Goal: Task Accomplishment & Management: Use online tool/utility

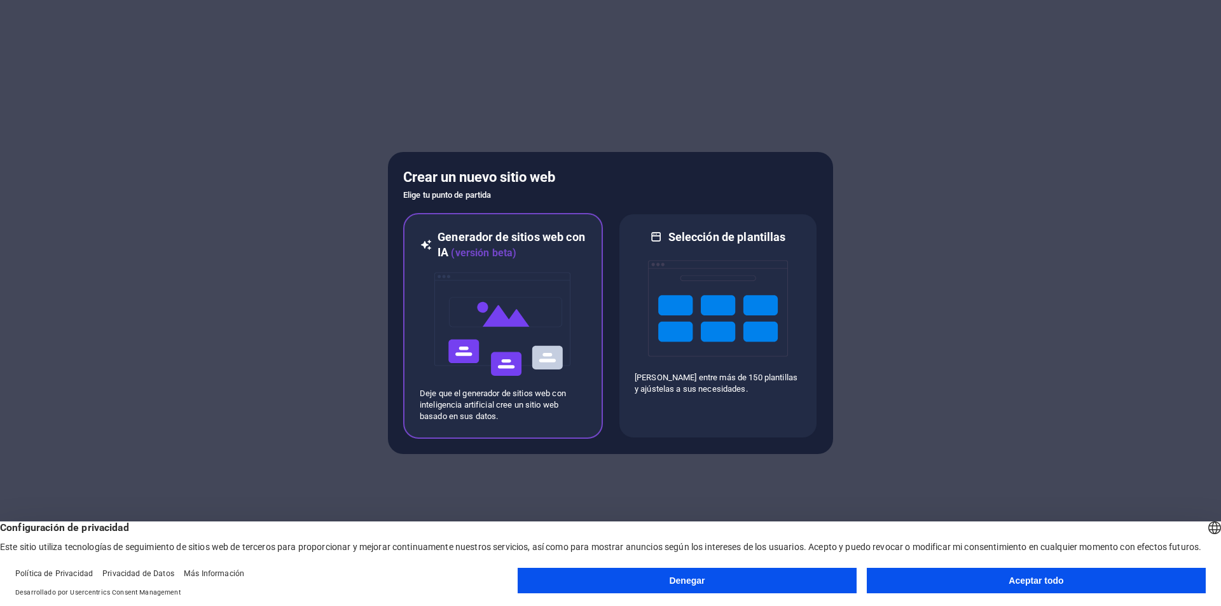
click at [513, 314] on img at bounding box center [503, 324] width 140 height 127
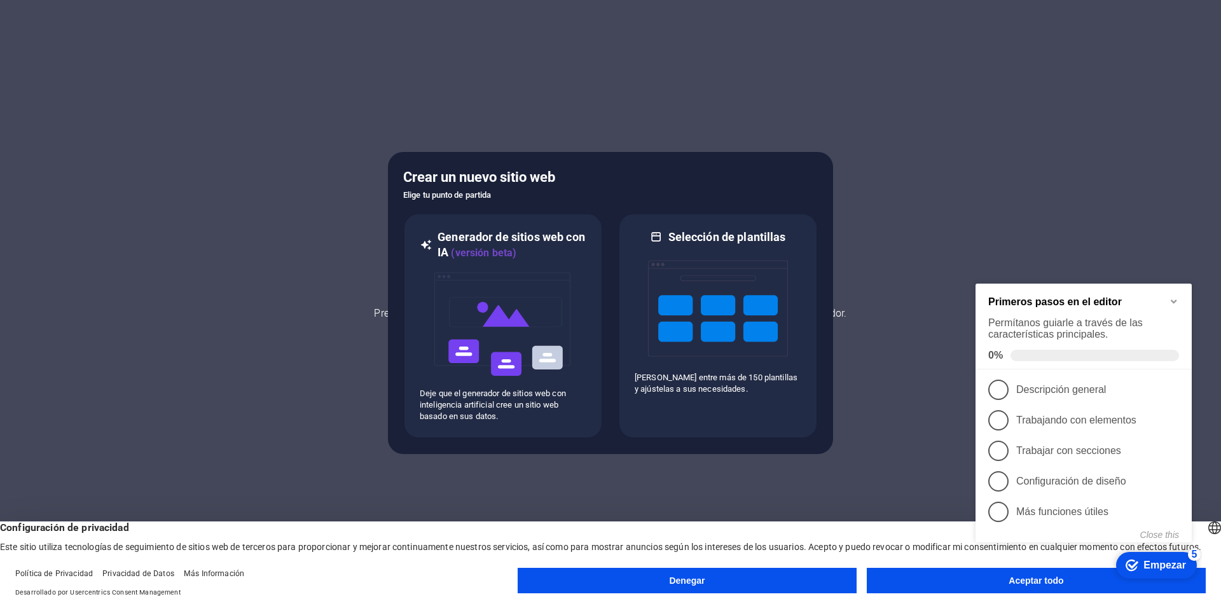
click div "checkmark Empezar 5 Primeros pasos en el editor Permítanos guiarle a través de …"
click at [520, 308] on img at bounding box center [503, 324] width 140 height 127
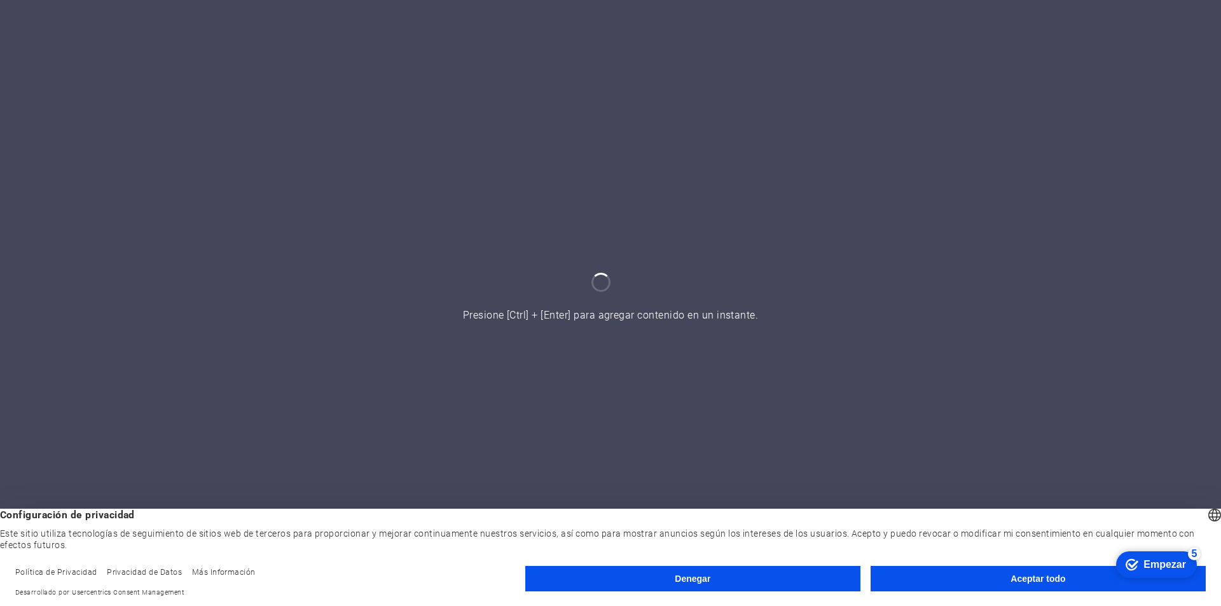
click at [1005, 579] on button "Aceptar todo" at bounding box center [1038, 578] width 335 height 25
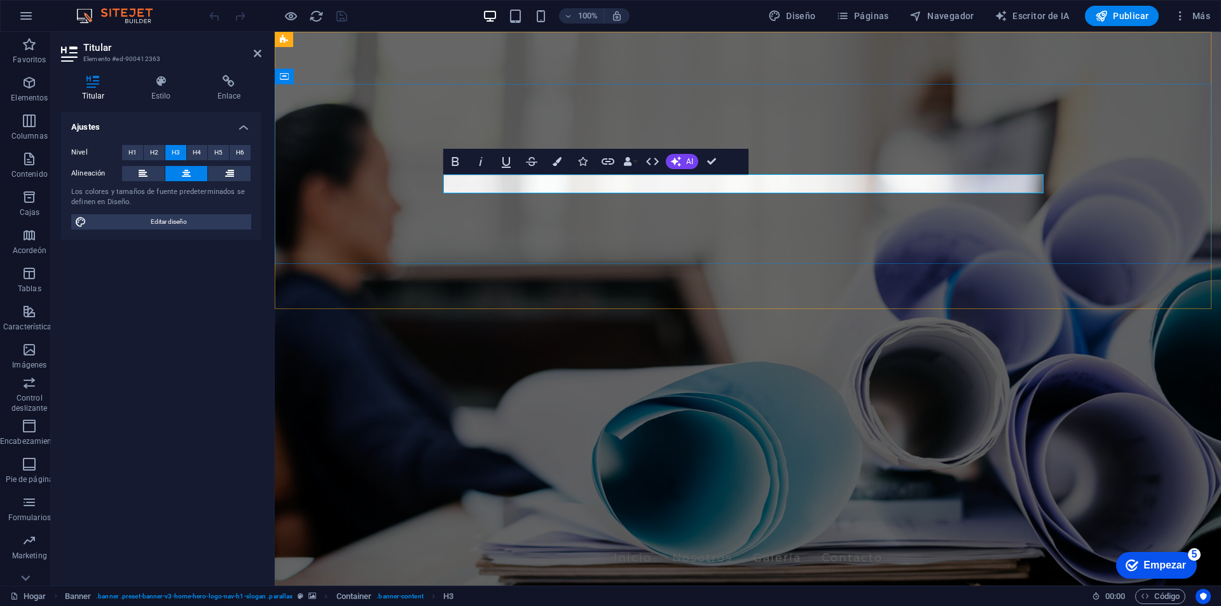
drag, startPoint x: 941, startPoint y: 182, endPoint x: 761, endPoint y: 190, distance: 180.8
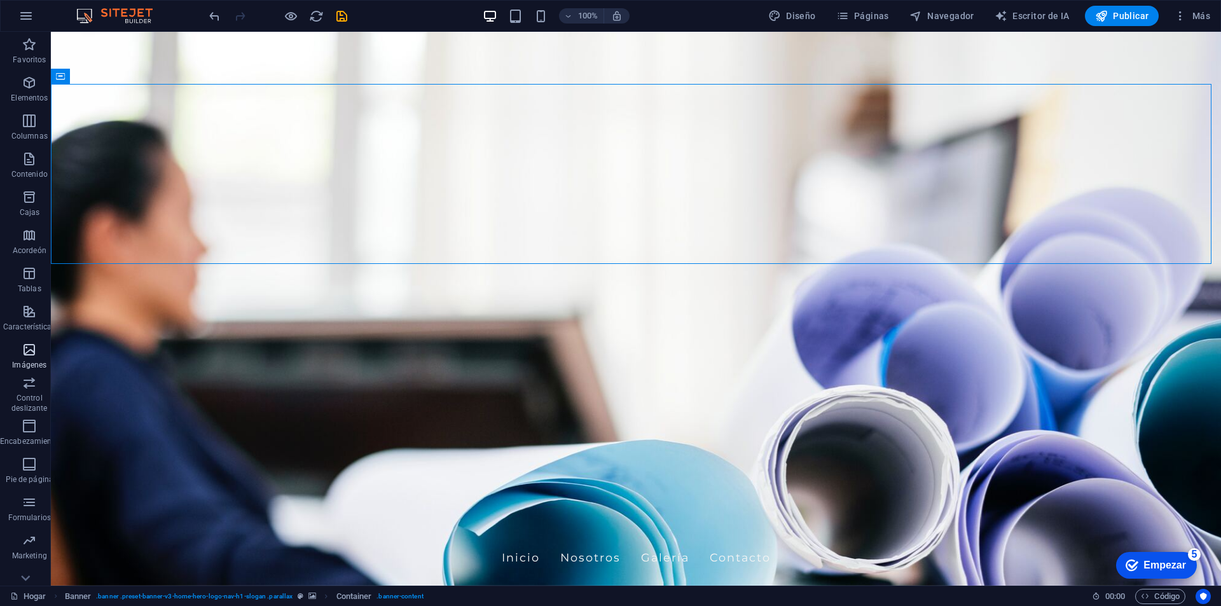
click at [24, 343] on icon "button" at bounding box center [29, 349] width 15 height 15
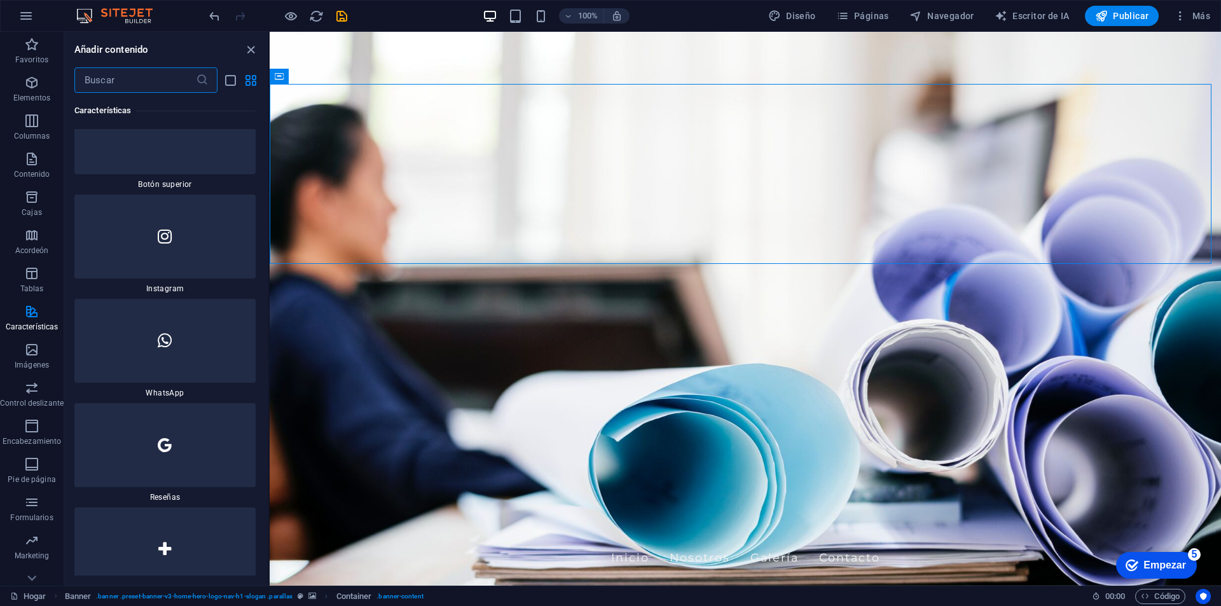
scroll to position [11233, 0]
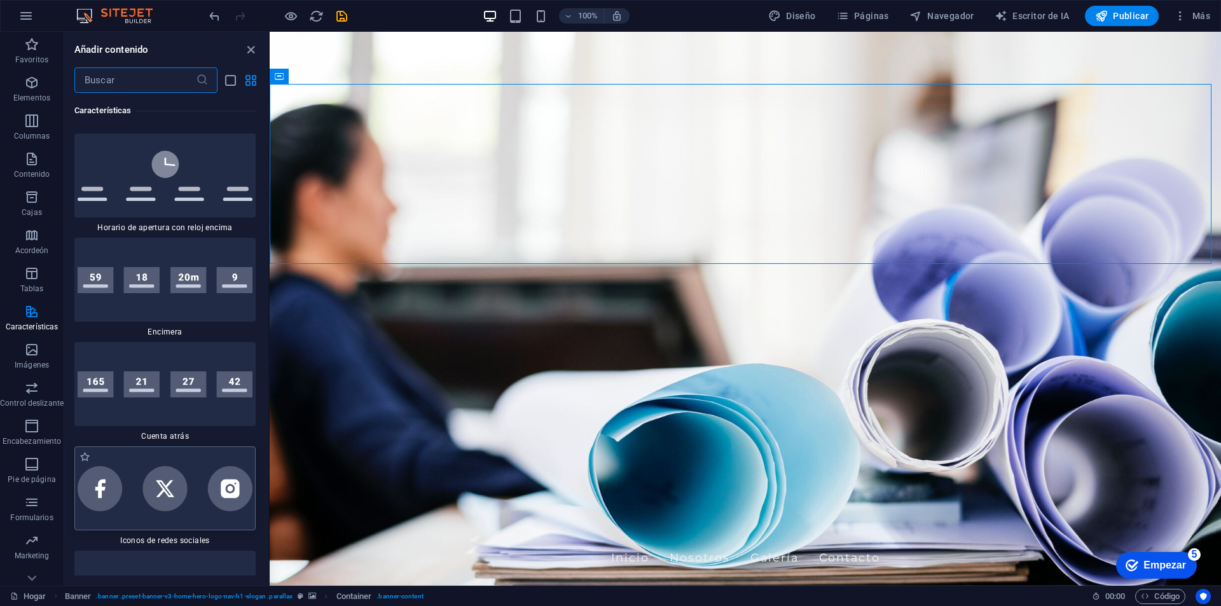
click at [121, 501] on img at bounding box center [165, 488] width 175 height 45
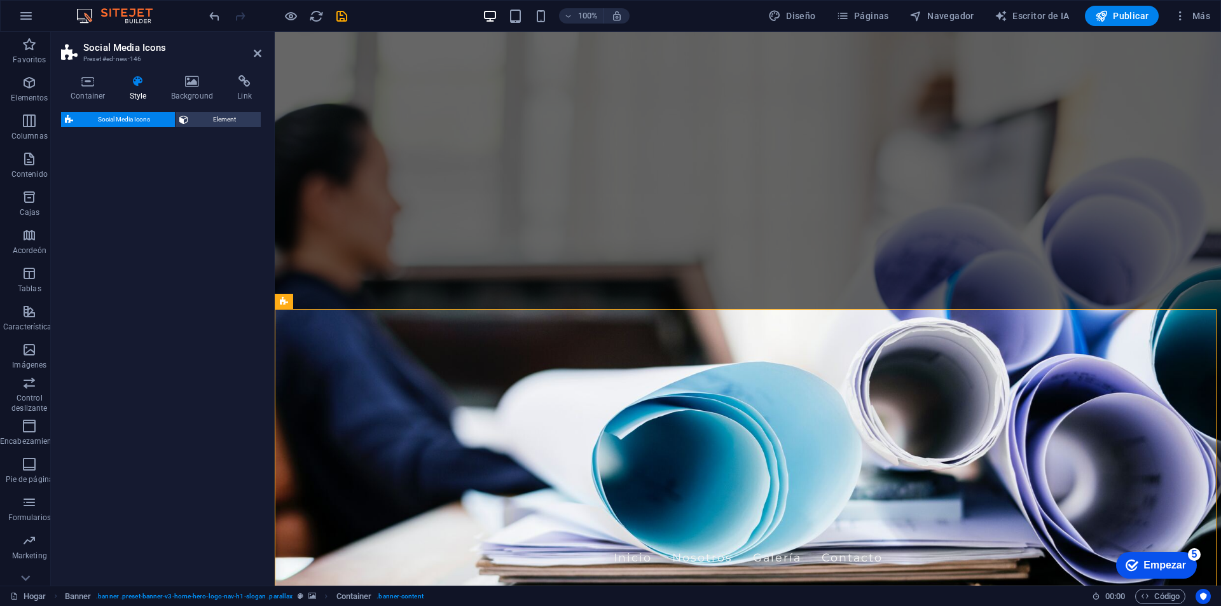
select select "rem"
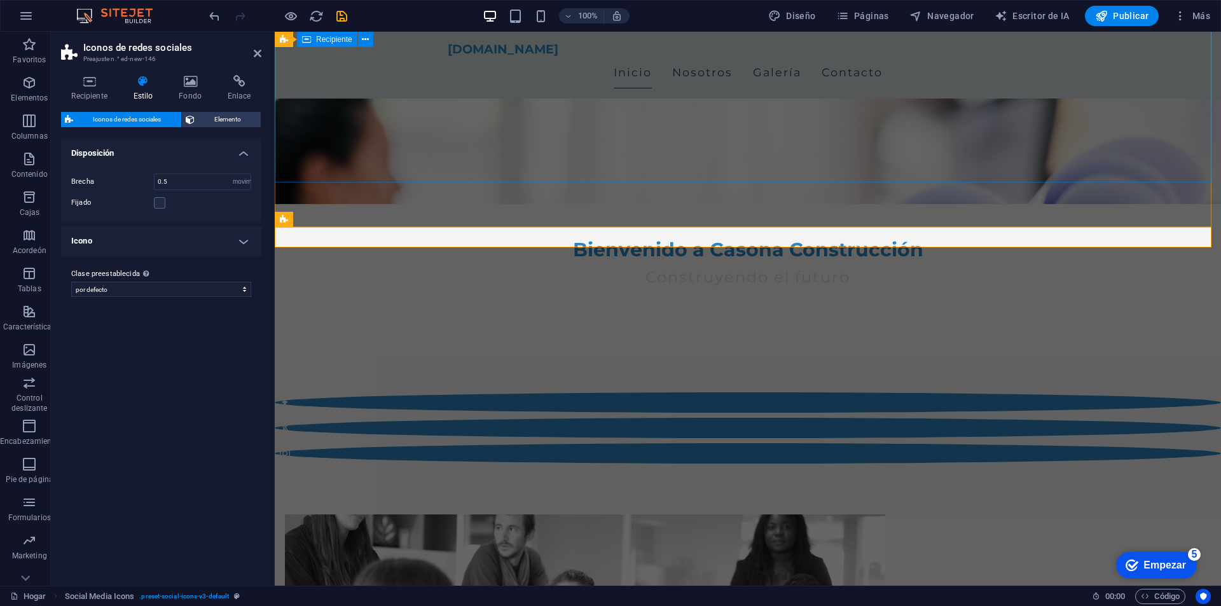
scroll to position [64, 0]
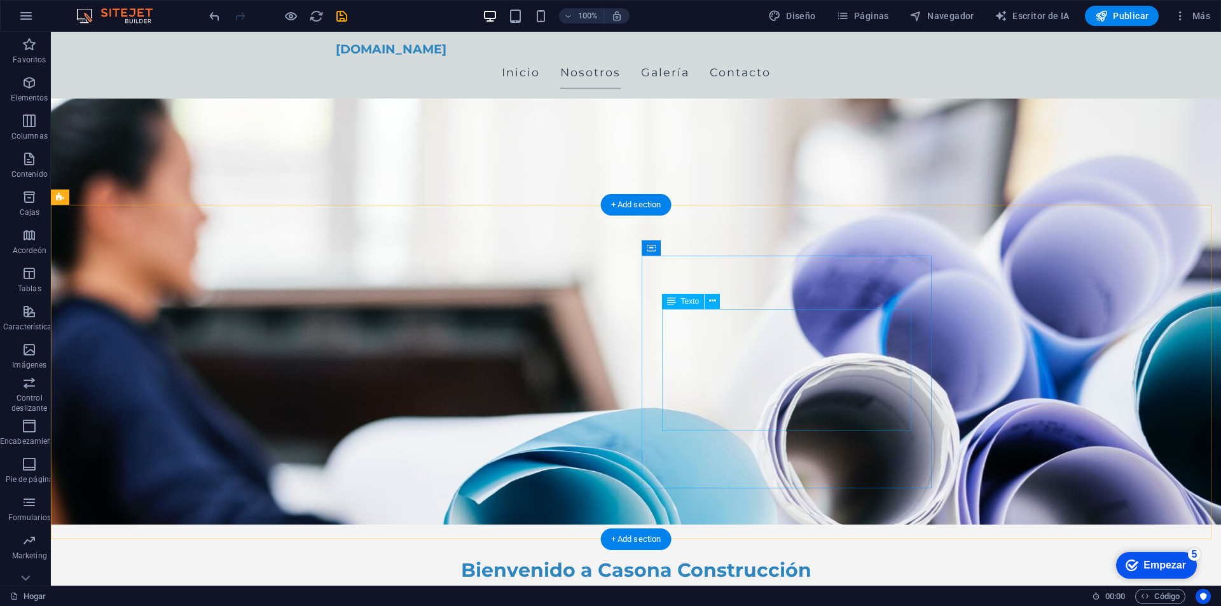
scroll to position [127, 0]
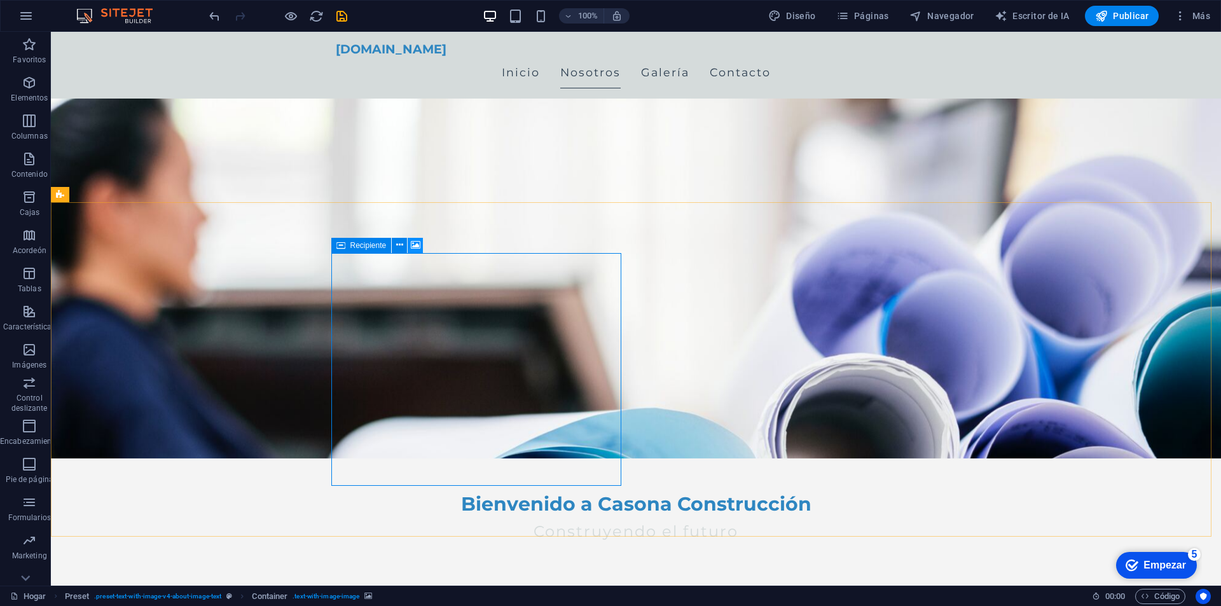
click at [415, 244] on icon at bounding box center [416, 245] width 10 height 13
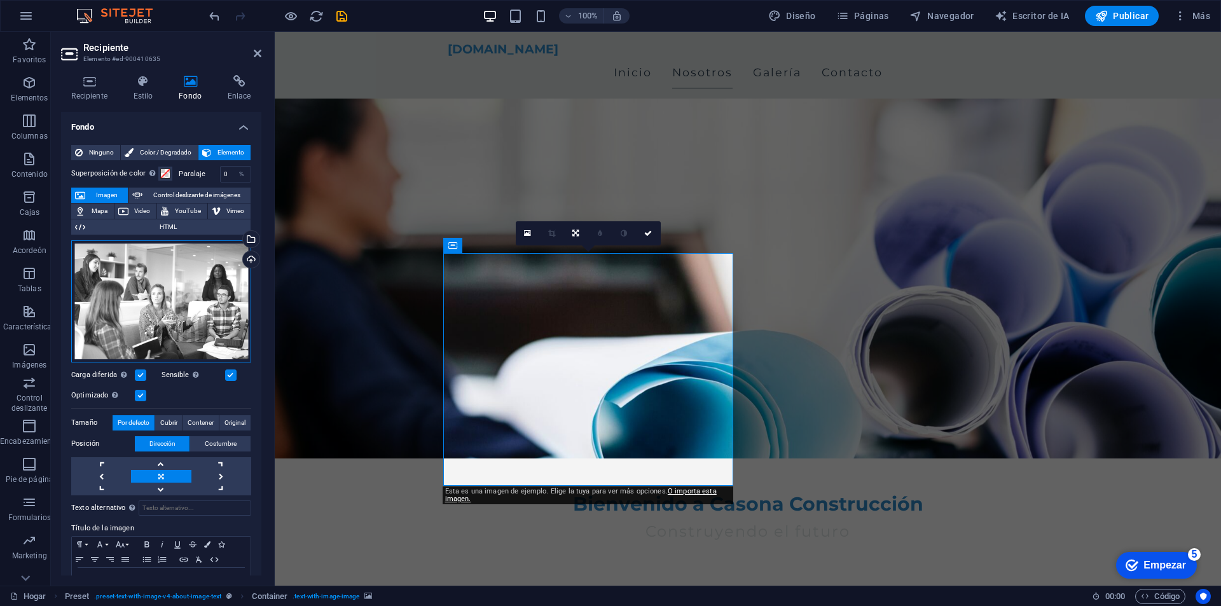
click at [177, 321] on div "Arrastre los archivos aquí, haga clic para elegir archivos o seleccione archivo…" at bounding box center [161, 301] width 180 height 122
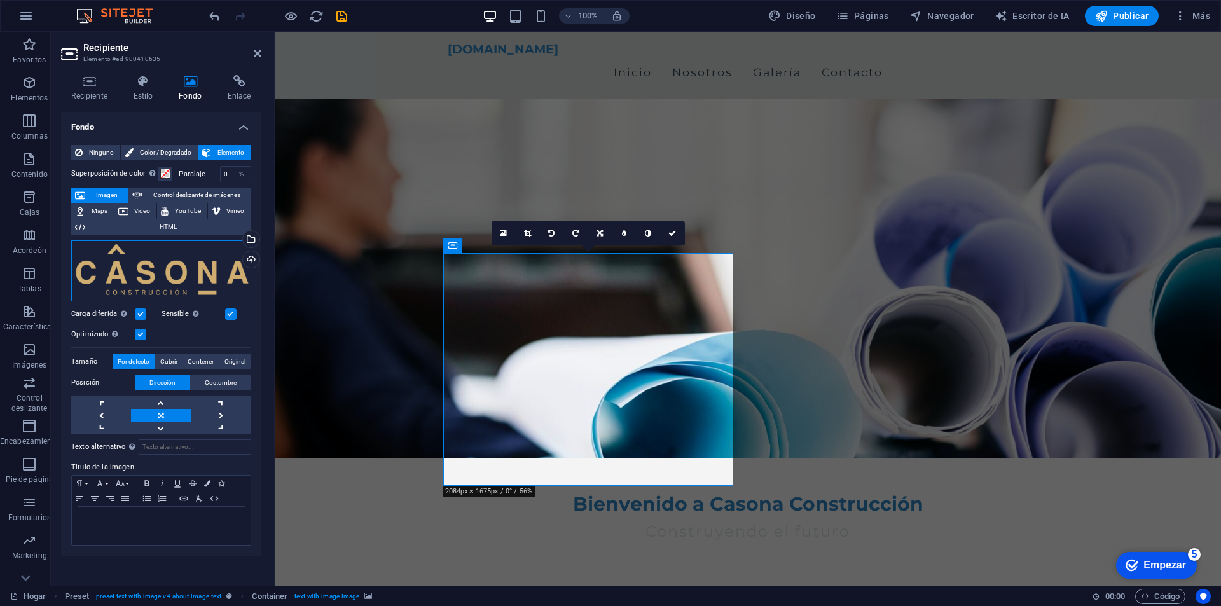
click at [193, 255] on div "Arrastre los archivos aquí, haga clic para elegir archivos o seleccione archivo…" at bounding box center [161, 270] width 180 height 61
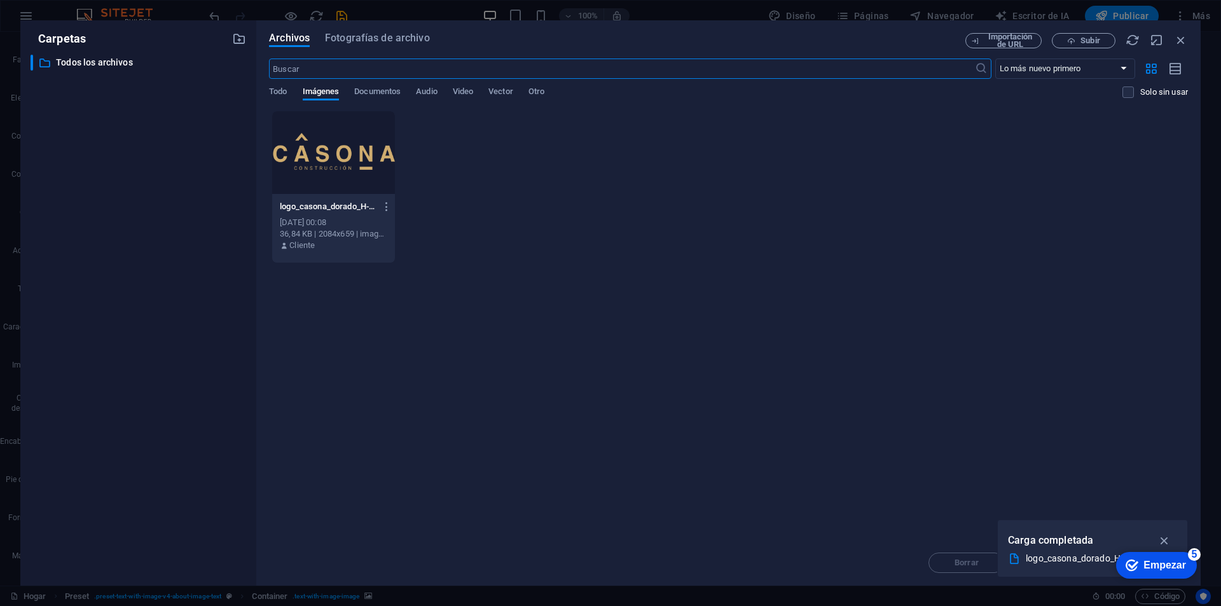
click at [373, 163] on div at bounding box center [333, 152] width 123 height 83
click at [1165, 539] on icon "button" at bounding box center [1165, 541] width 15 height 14
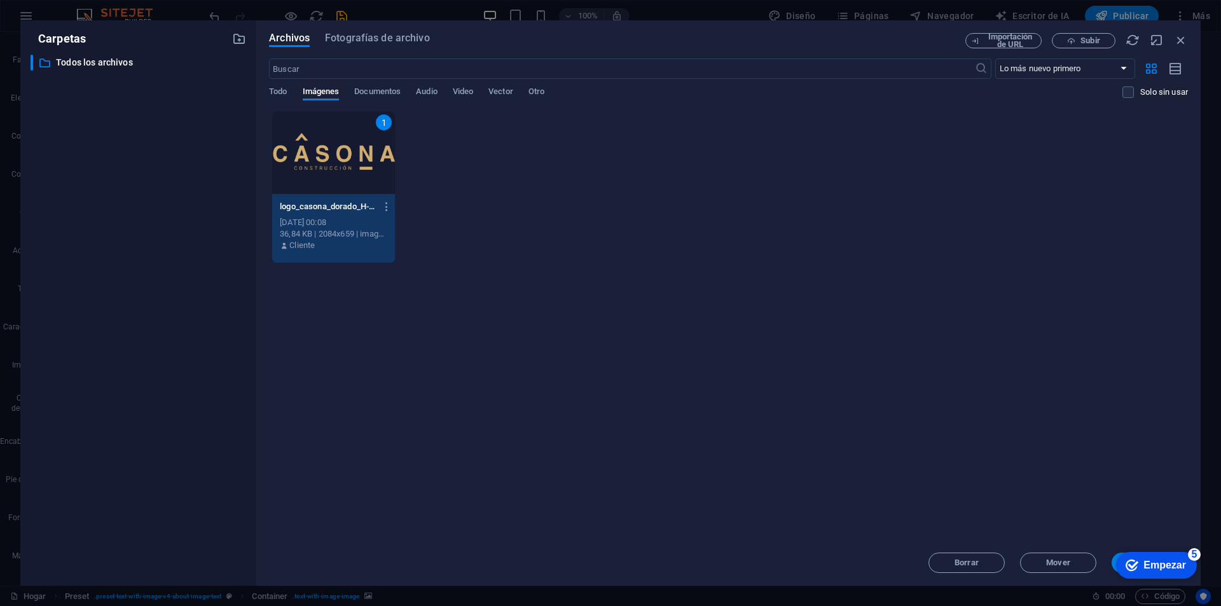
click div "checkmark Empezar 5 Primeros pasos en el editor Permítanos guiarle a través de …"
drag, startPoint x: 1169, startPoint y: 520, endPoint x: 1145, endPoint y: 499, distance: 31.6
click at [1158, 502] on div "Suelta archivos aquí para cargarlos instantáneamente 1 logo_casona_dorado_H-GMP…" at bounding box center [728, 325] width 919 height 429
click at [335, 167] on div "1" at bounding box center [333, 152] width 123 height 83
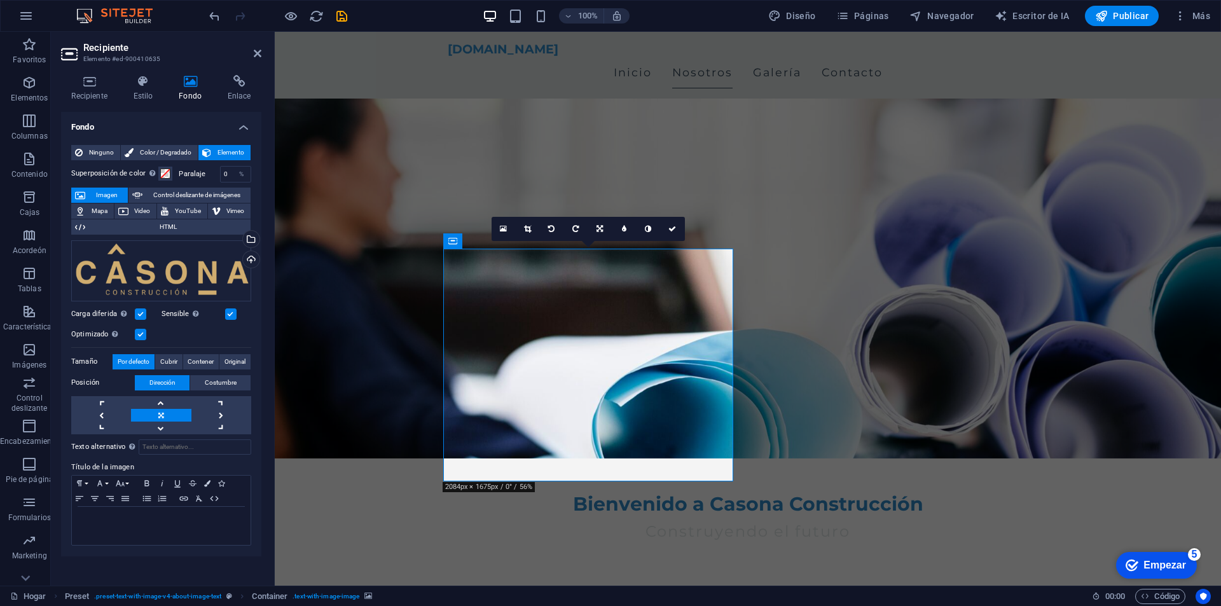
scroll to position [254, 0]
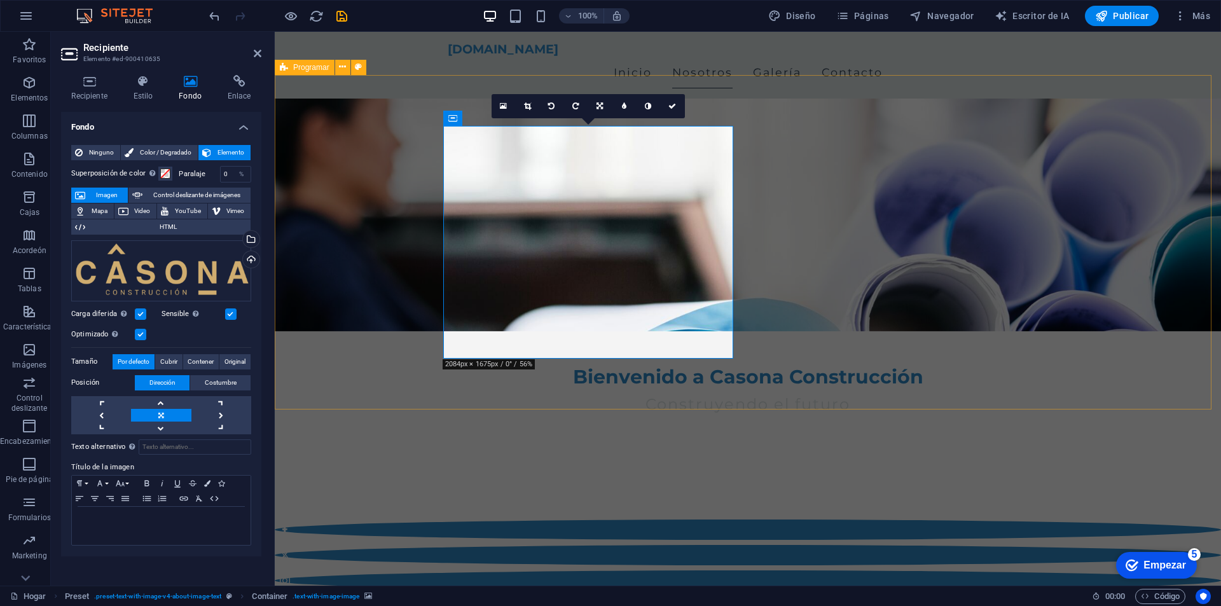
drag, startPoint x: 596, startPoint y: 256, endPoint x: 545, endPoint y: 283, distance: 57.8
drag, startPoint x: 562, startPoint y: 273, endPoint x: 656, endPoint y: 268, distance: 93.6
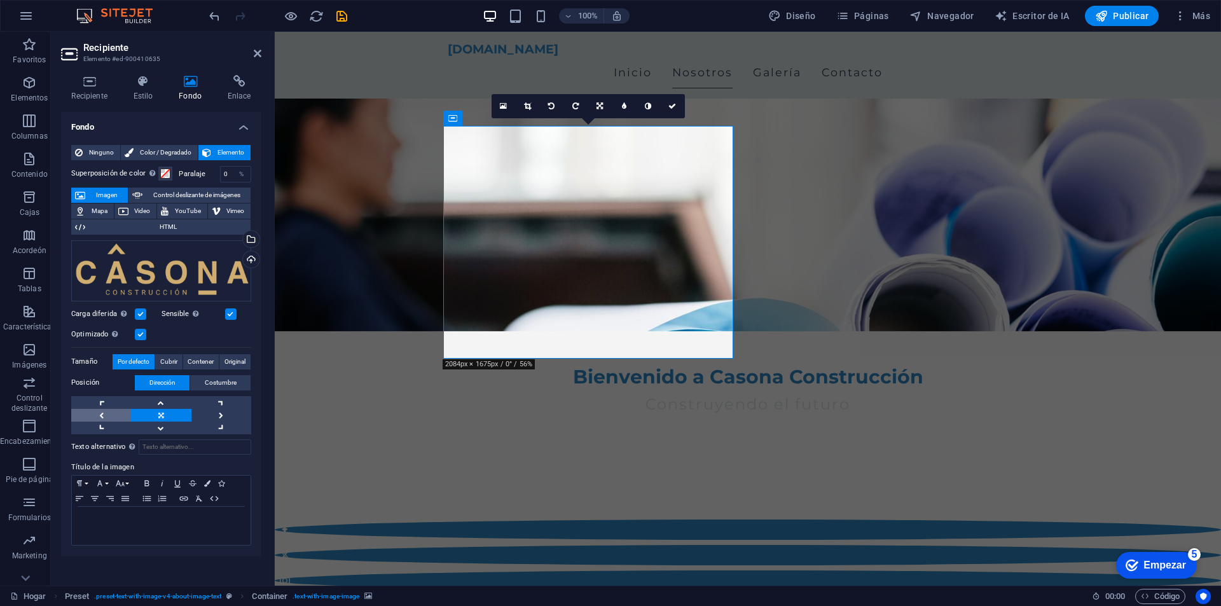
click at [104, 410] on link at bounding box center [101, 415] width 60 height 13
click at [218, 412] on link at bounding box center [221, 415] width 60 height 13
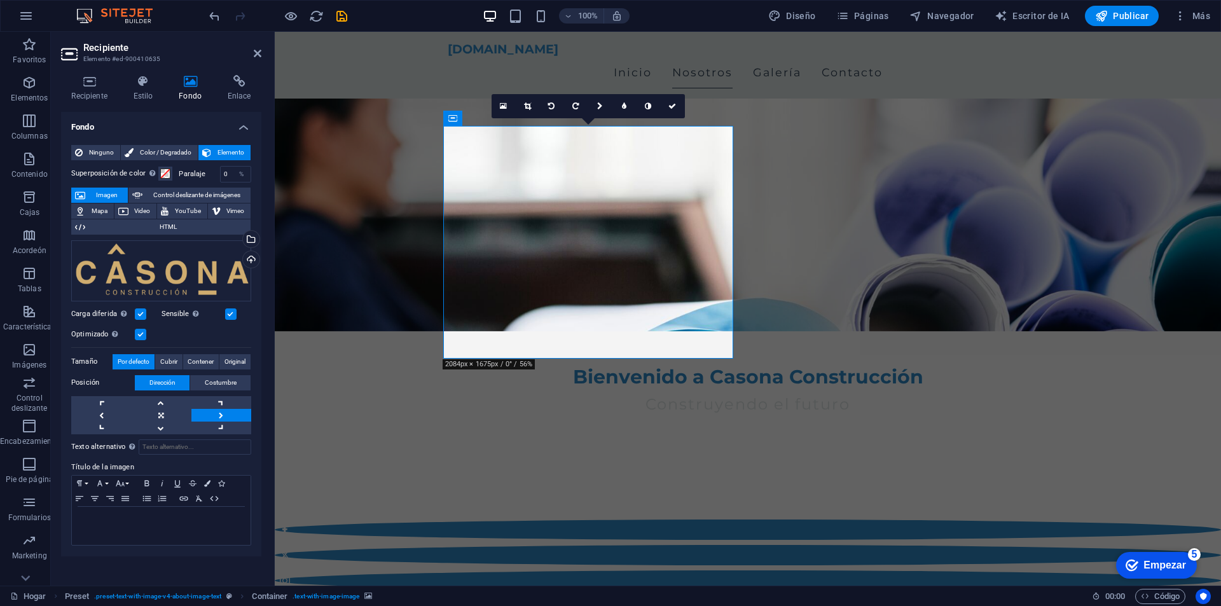
click at [218, 412] on link at bounding box center [221, 415] width 60 height 13
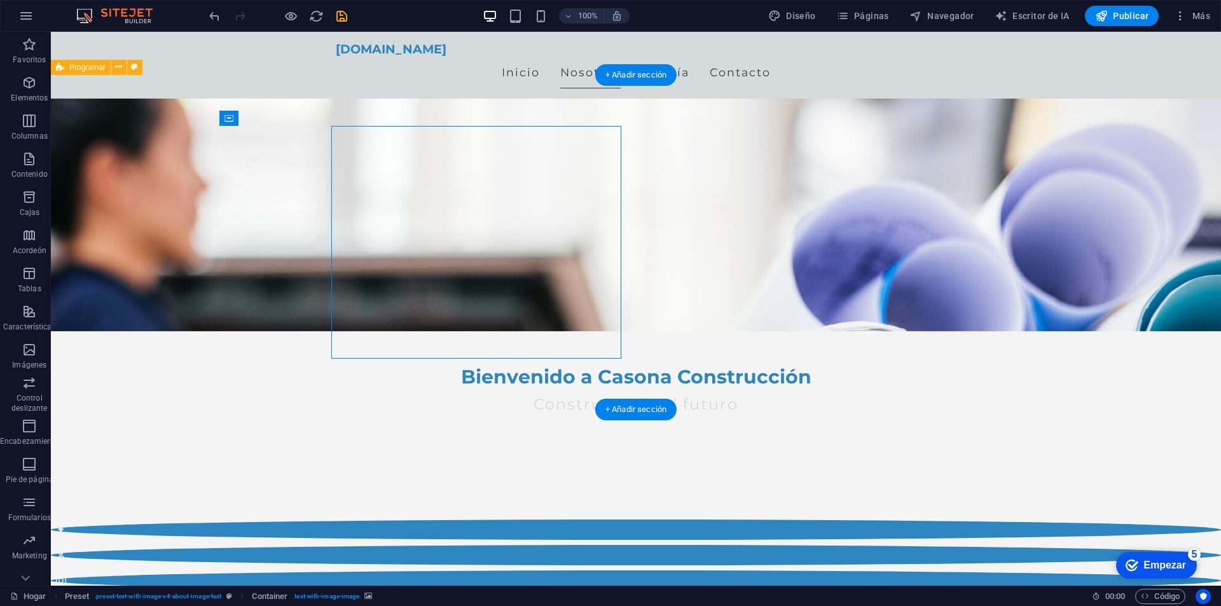
drag, startPoint x: 490, startPoint y: 276, endPoint x: 401, endPoint y: 334, distance: 105.7
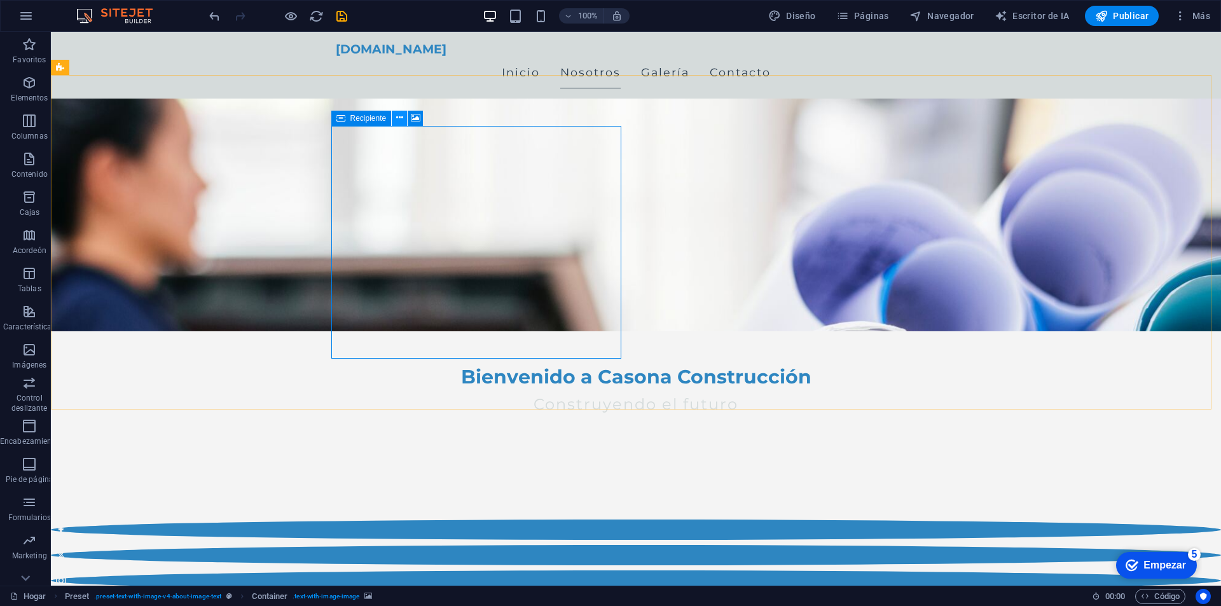
click at [405, 120] on button at bounding box center [399, 118] width 15 height 15
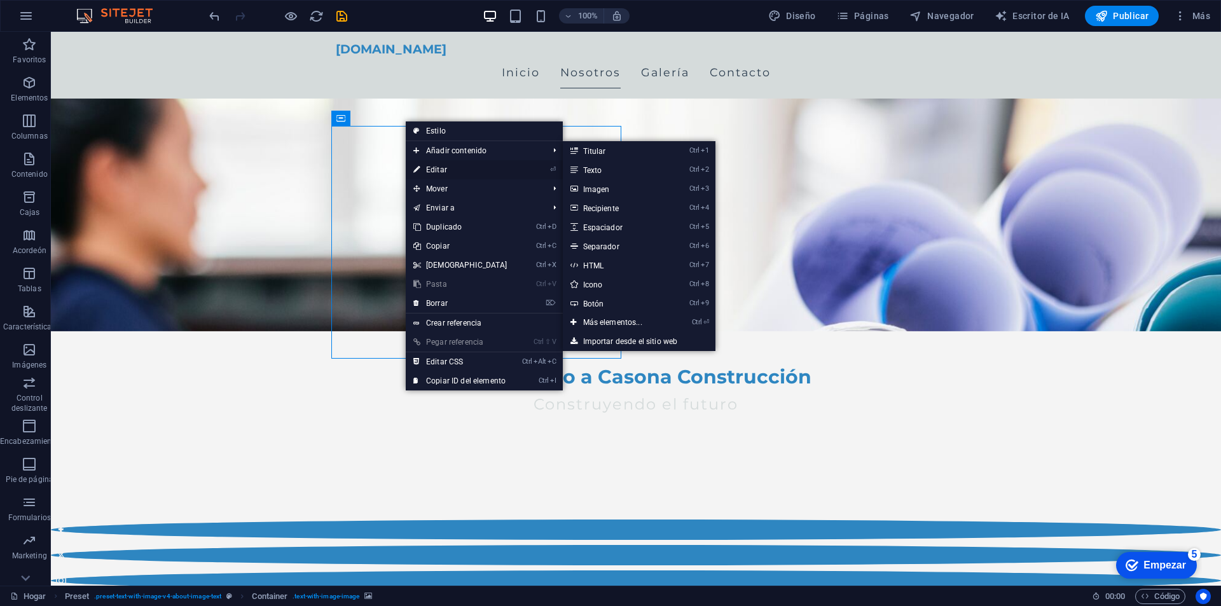
click at [459, 167] on link "⏎ Editar" at bounding box center [460, 169] width 109 height 19
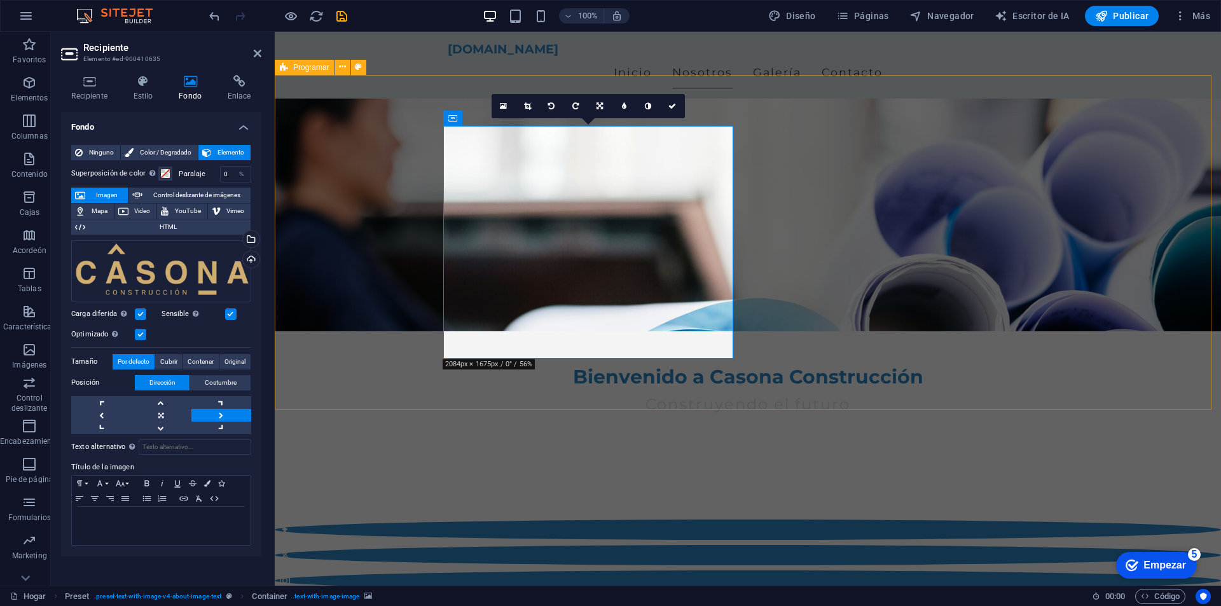
drag, startPoint x: 444, startPoint y: 361, endPoint x: 657, endPoint y: 365, distance: 213.1
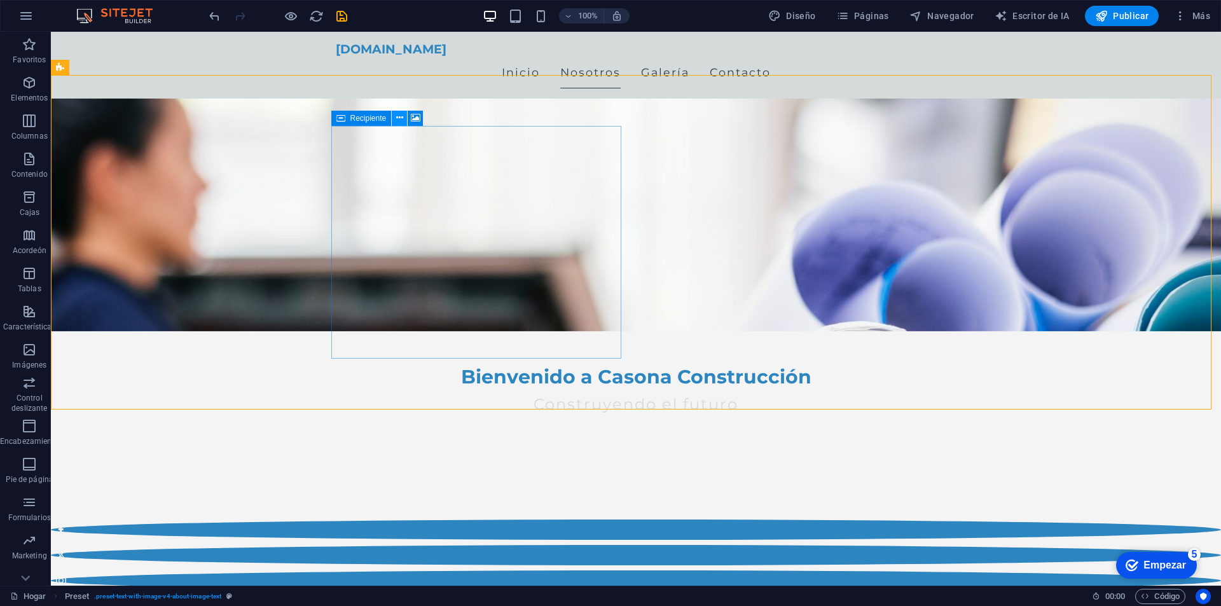
click at [396, 118] on icon at bounding box center [399, 117] width 7 height 13
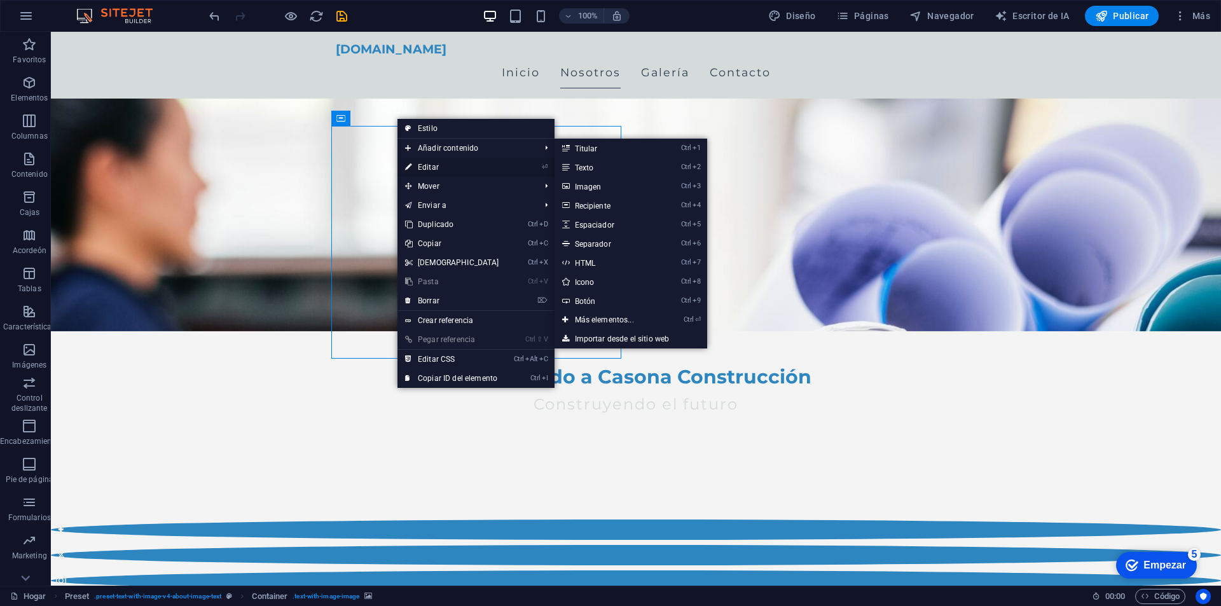
click at [452, 170] on link "⏎ Editar" at bounding box center [452, 167] width 109 height 19
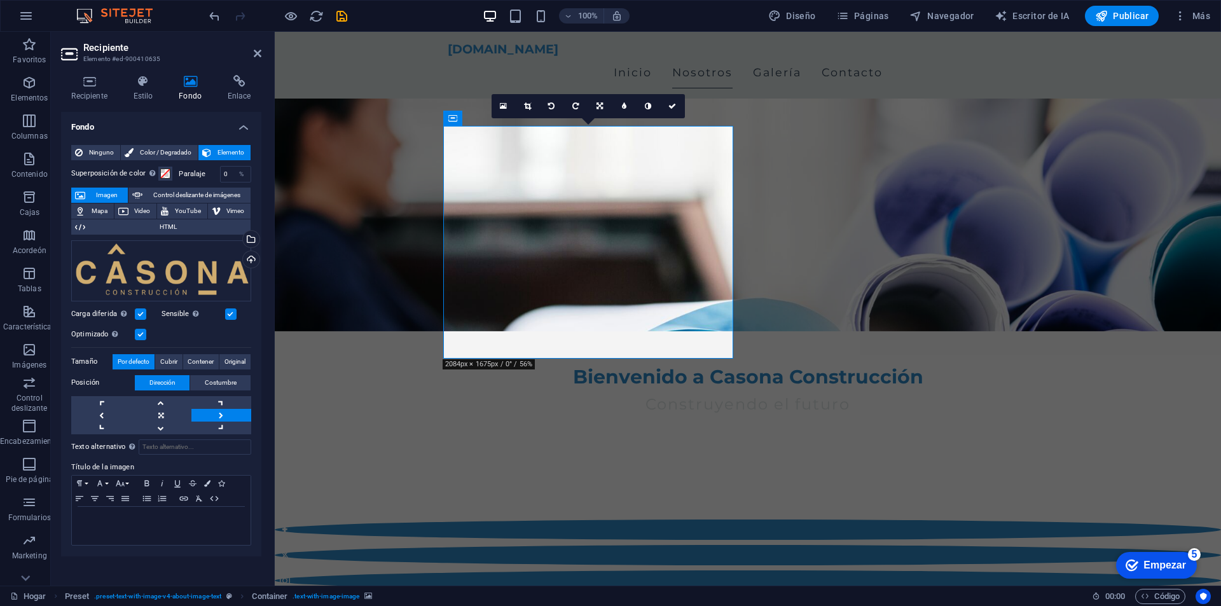
click at [96, 198] on font "Imagen" at bounding box center [107, 194] width 22 height 7
click at [209, 260] on div "Arrastre los archivos aquí, haga clic para elegir archivos o seleccione archivo…" at bounding box center [161, 270] width 180 height 61
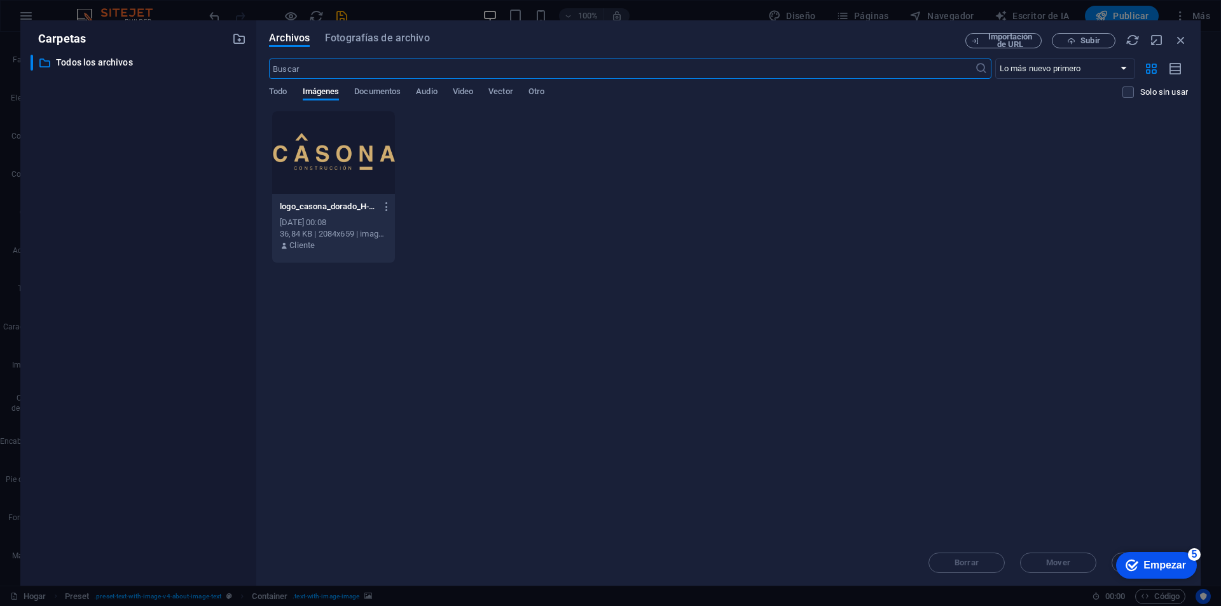
click at [352, 153] on div at bounding box center [333, 152] width 123 height 83
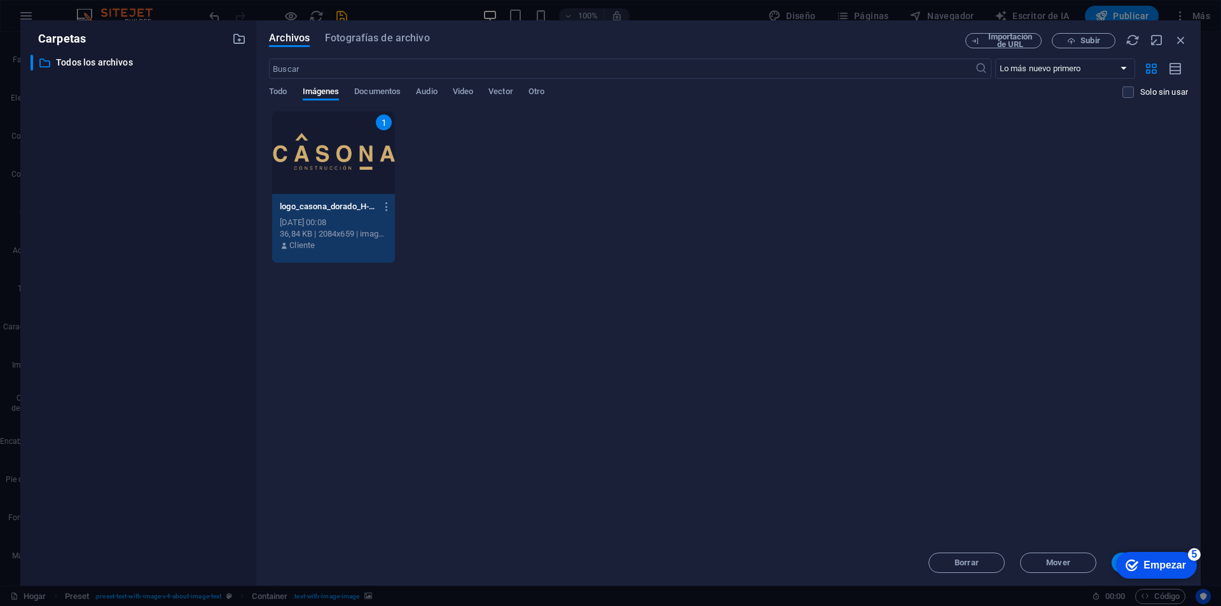
click at [352, 153] on div "1" at bounding box center [333, 152] width 123 height 83
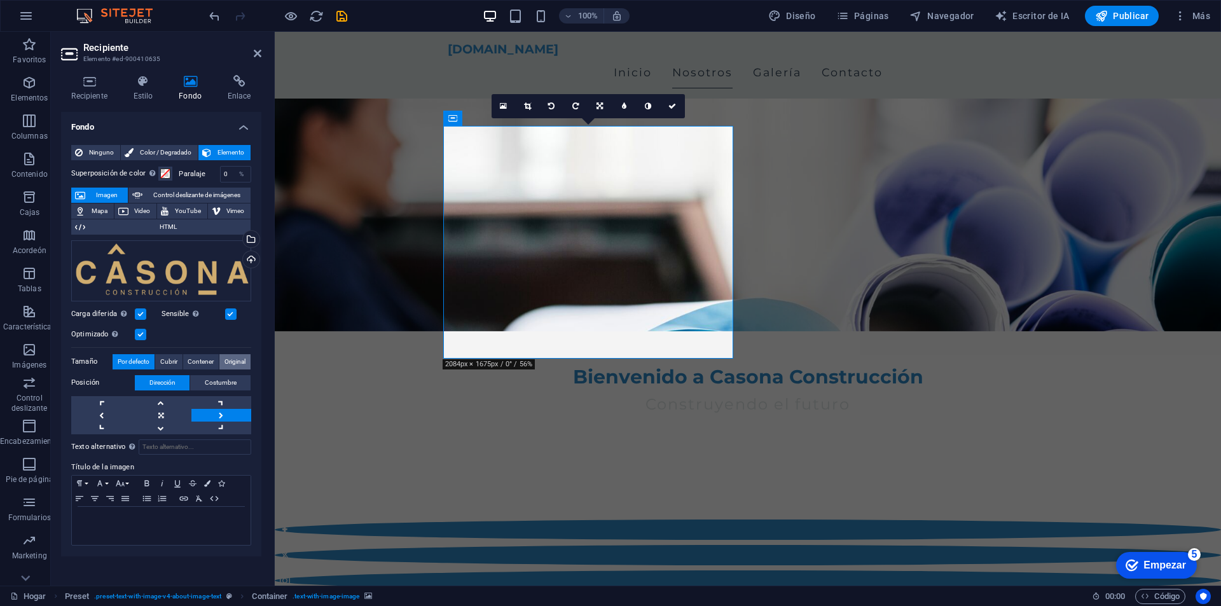
click at [233, 360] on font "Original" at bounding box center [235, 361] width 21 height 7
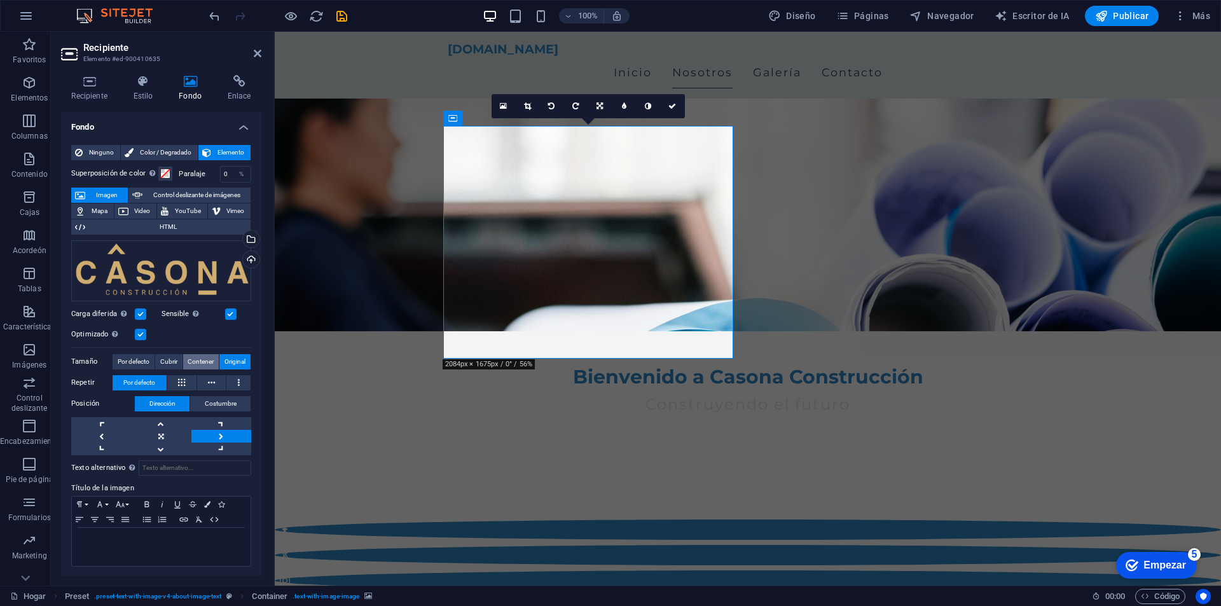
click at [209, 359] on font "Contener" at bounding box center [201, 361] width 26 height 7
click at [167, 358] on font "Cubrir" at bounding box center [168, 361] width 17 height 7
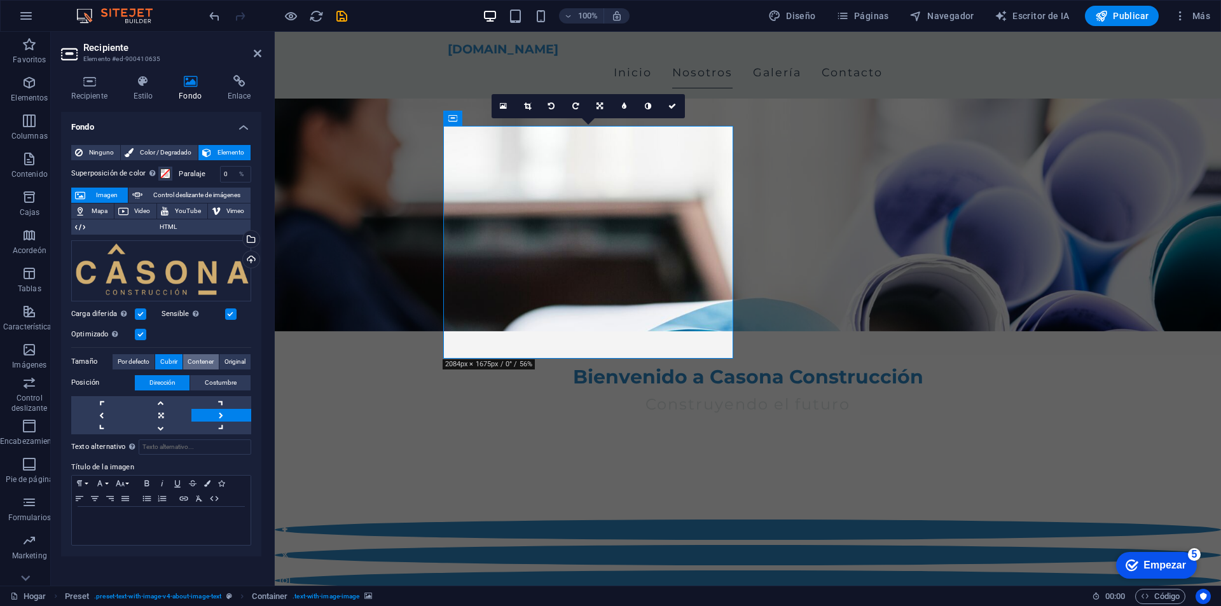
click at [205, 358] on font "Contener" at bounding box center [201, 361] width 26 height 7
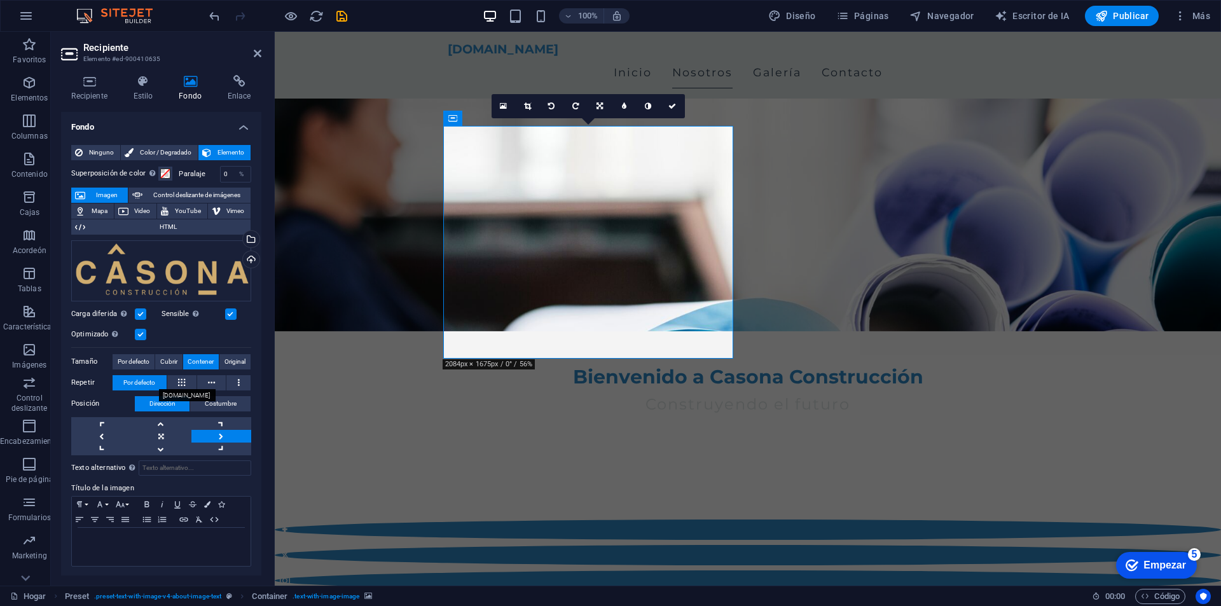
click at [146, 380] on font "Por defecto" at bounding box center [139, 382] width 32 height 7
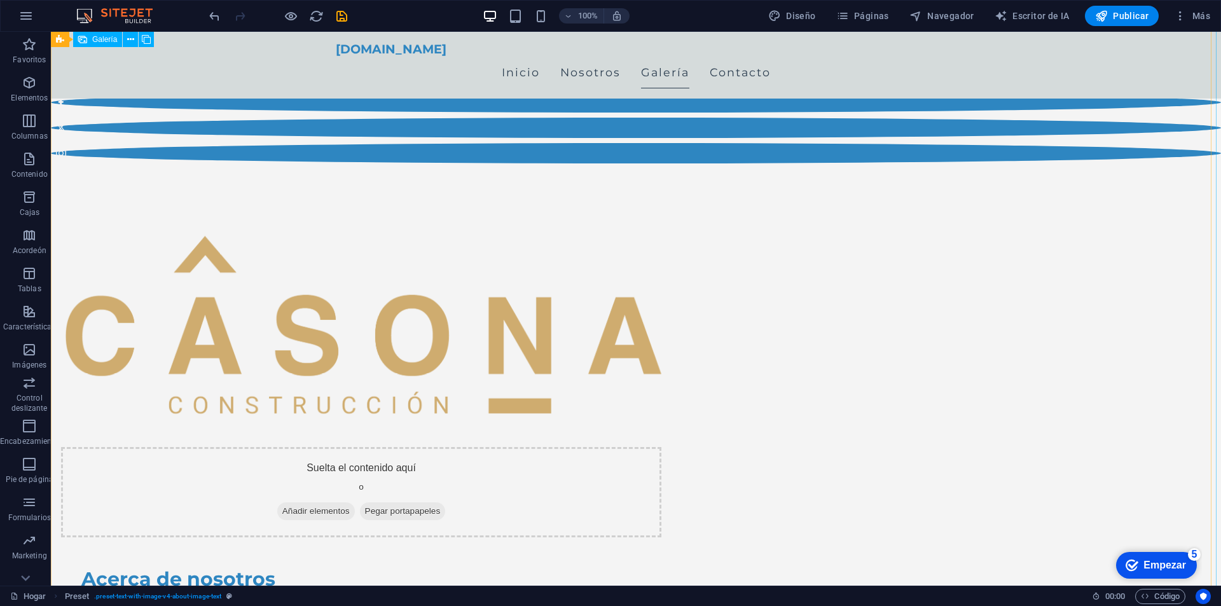
scroll to position [700, 0]
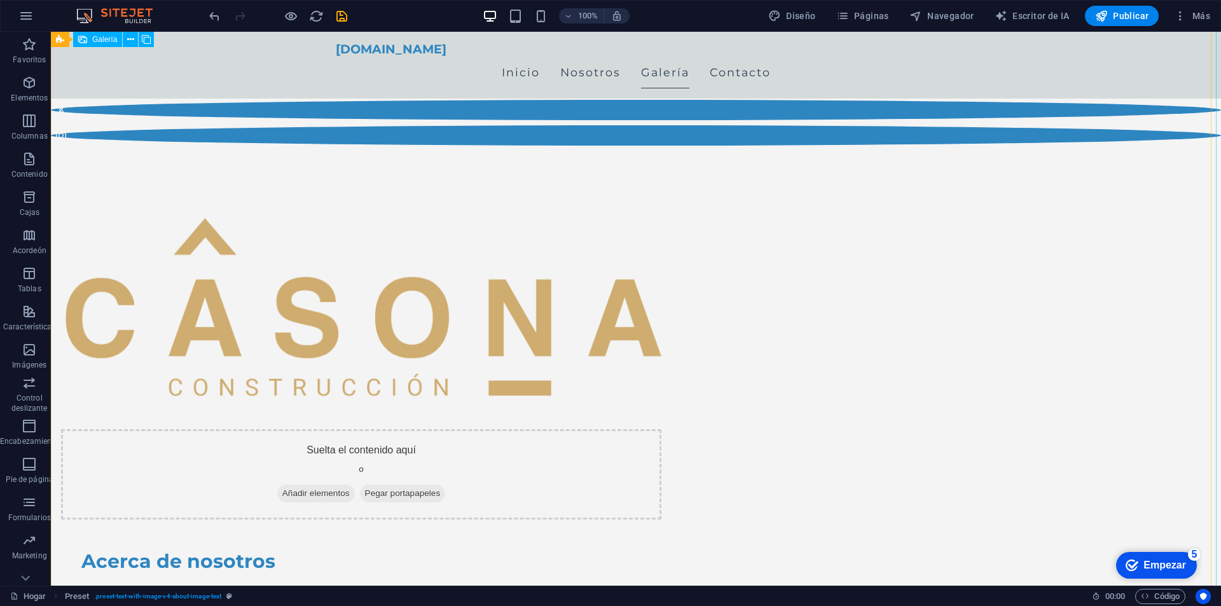
select select "px"
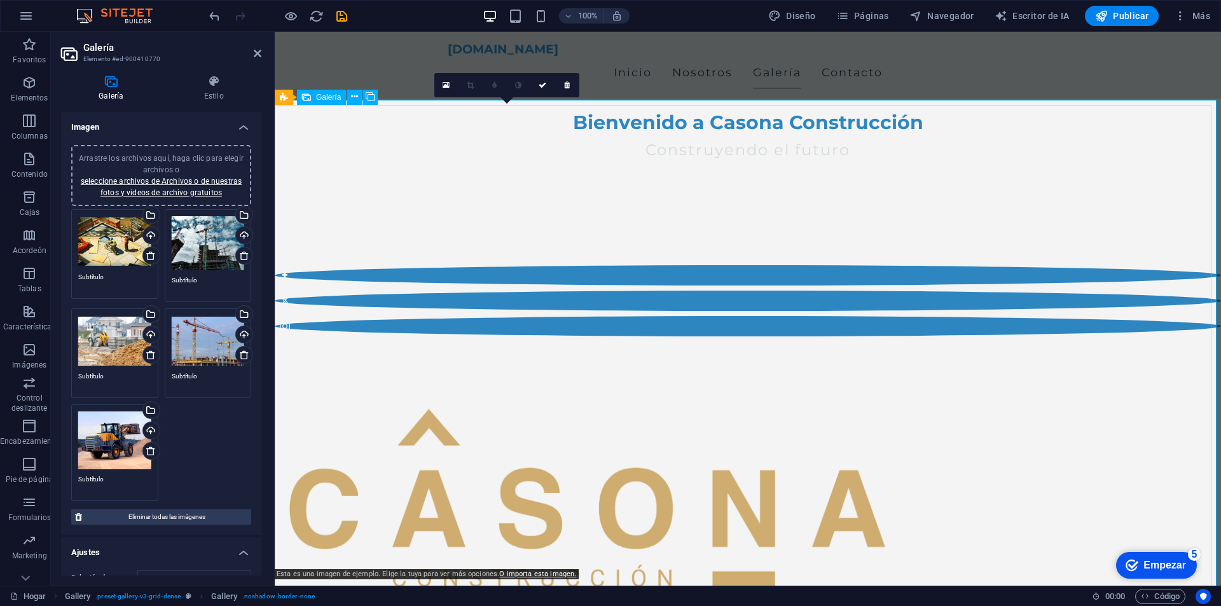
scroll to position [572, 0]
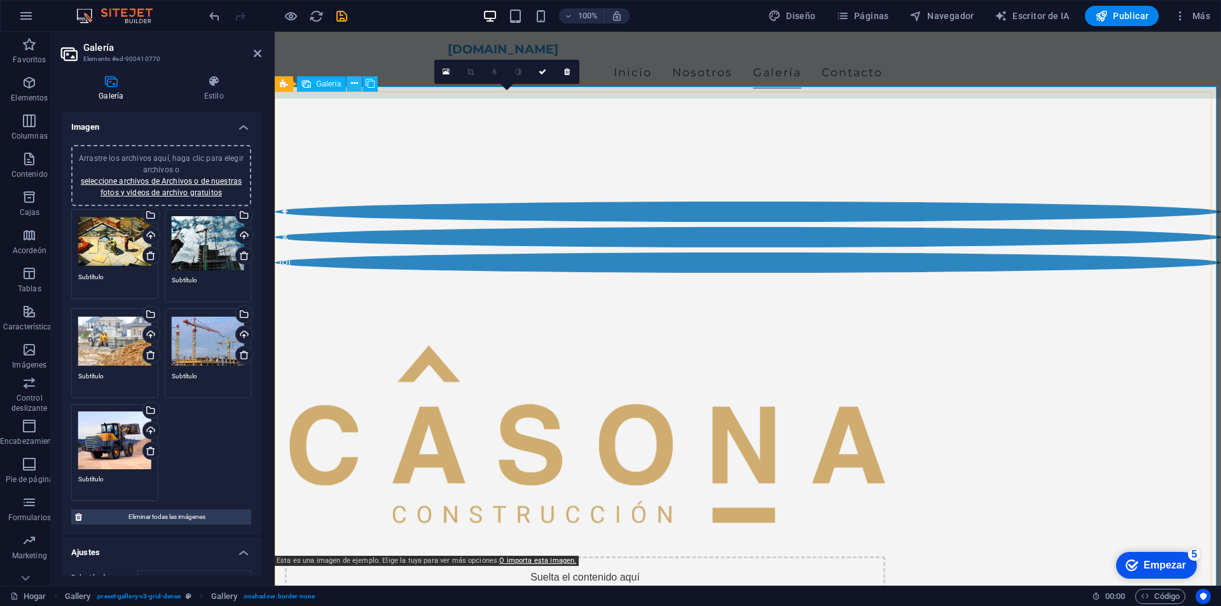
click at [355, 80] on icon at bounding box center [354, 83] width 7 height 13
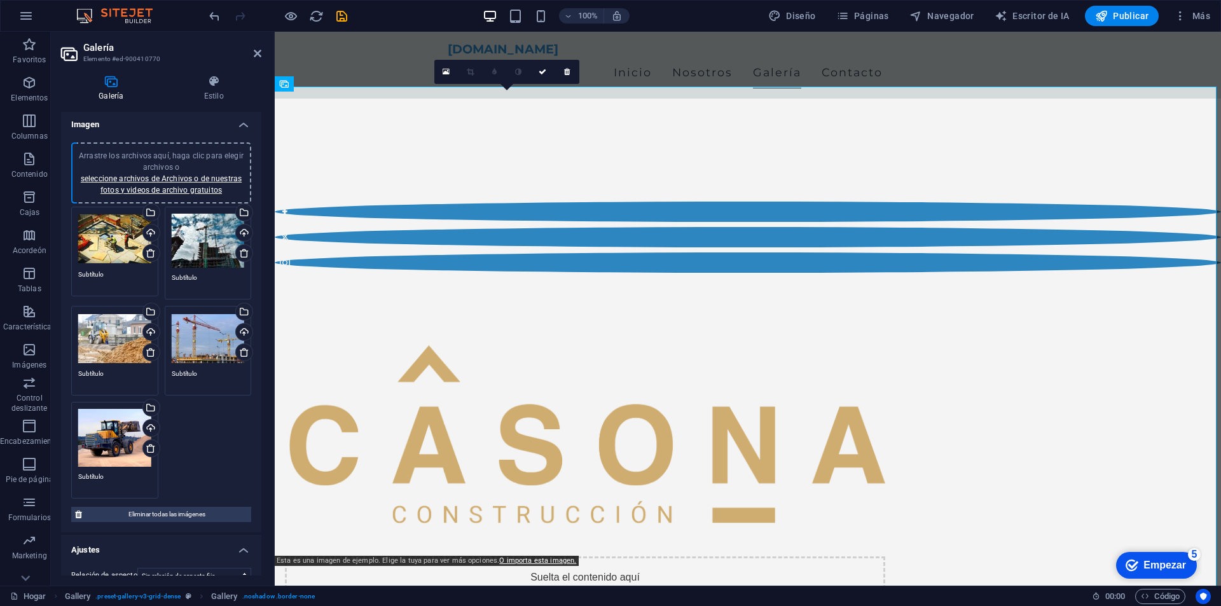
scroll to position [0, 0]
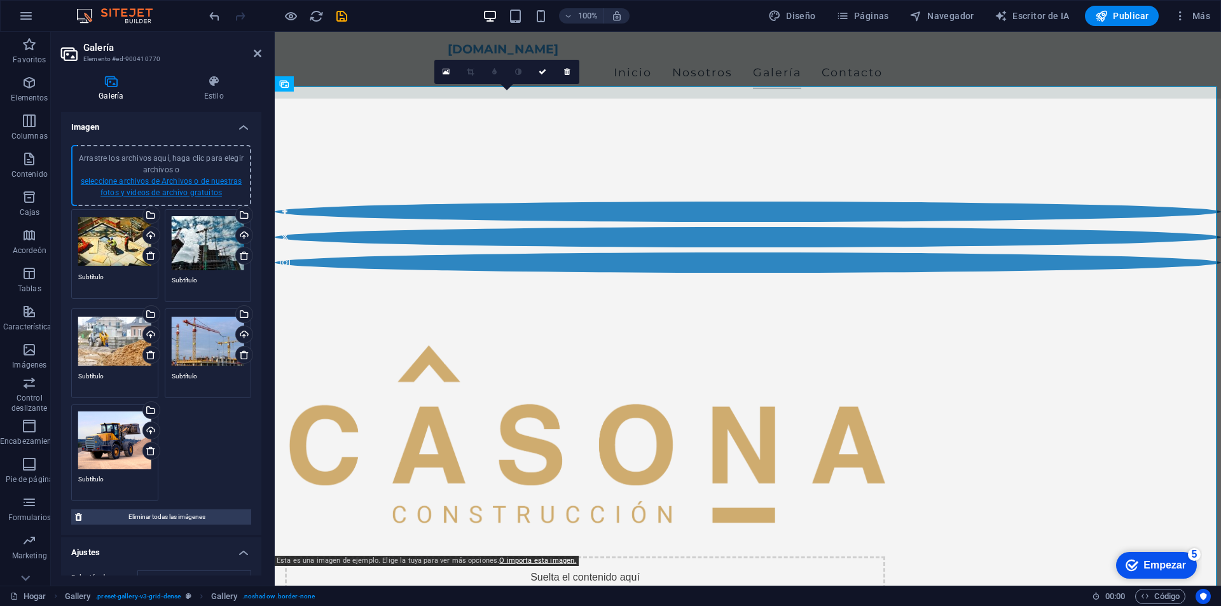
click at [179, 188] on font "seleccione archivos de Archivos o de nuestras fotos y videos de archivo gratuit…" at bounding box center [161, 187] width 161 height 20
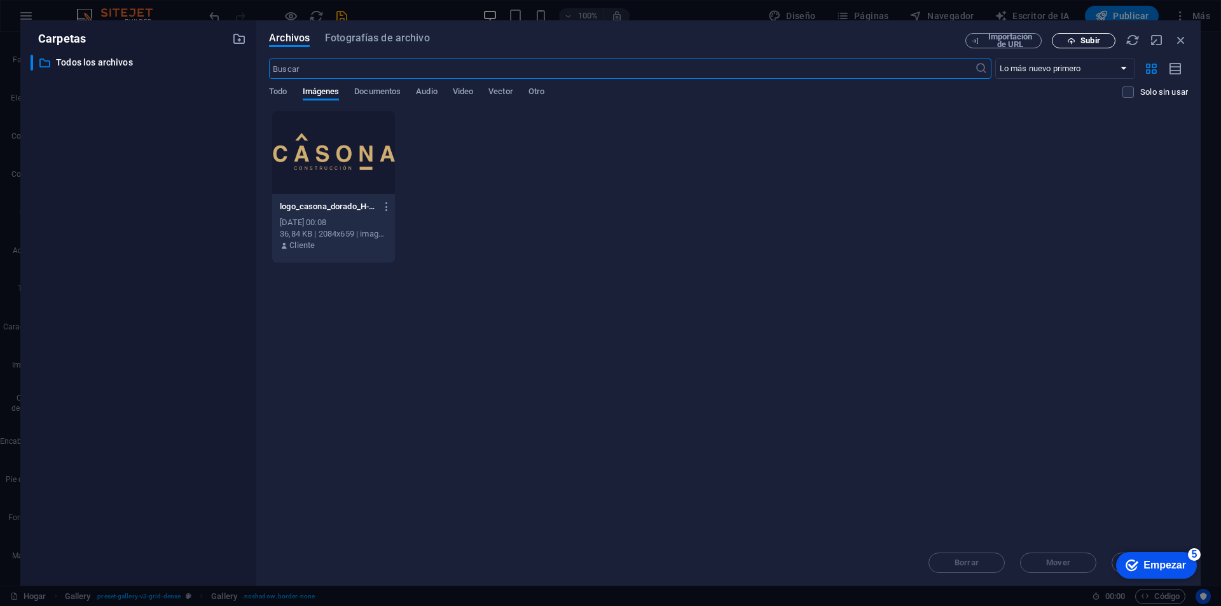
click at [1096, 42] on font "Subir" at bounding box center [1090, 41] width 19 height 10
click at [1167, 539] on icon "button" at bounding box center [1165, 541] width 15 height 14
click at [285, 93] on font "Todo" at bounding box center [278, 92] width 18 height 10
click at [335, 93] on font "Imágenes" at bounding box center [321, 92] width 37 height 10
click at [293, 90] on div "Todo Imágenes Documentos Audio Video Vector Otro" at bounding box center [696, 99] width 854 height 24
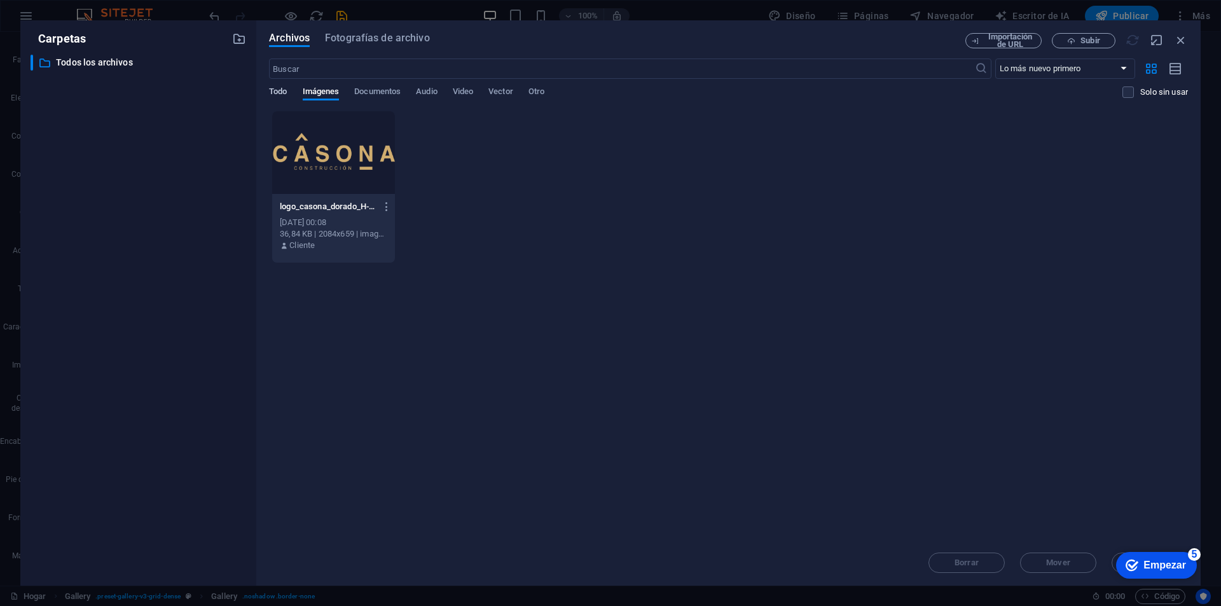
click at [283, 92] on font "Todo" at bounding box center [278, 92] width 18 height 10
click at [337, 93] on font "Imágenes" at bounding box center [321, 92] width 37 height 10
click at [1192, 555] on font "5" at bounding box center [1195, 554] width 6 height 11
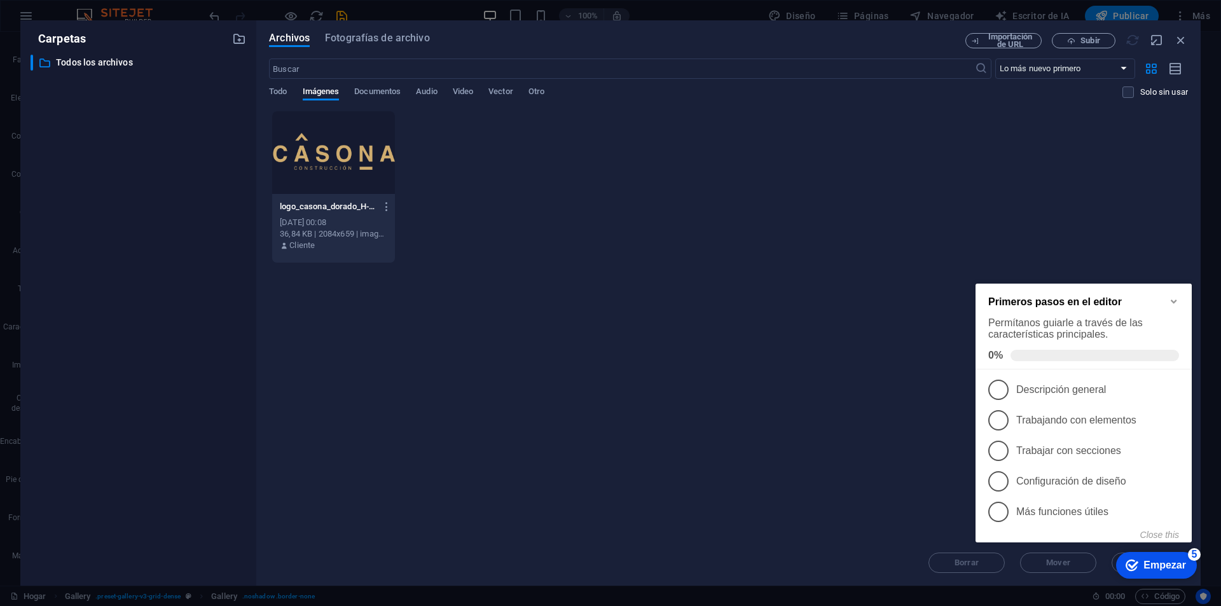
click at [1175, 300] on icon "Minimize checklist" at bounding box center [1174, 301] width 10 height 10
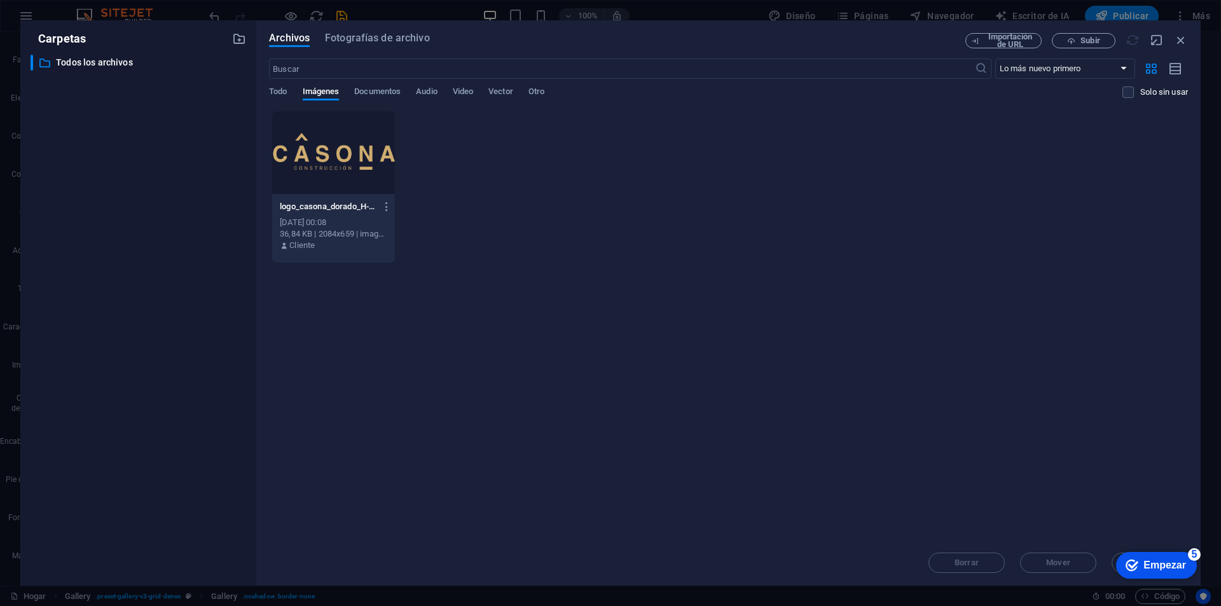
click div "checkmark Empezar 5 Primeros pasos en el editor Permítanos guiarle a través de …"
click at [1183, 44] on icon "button" at bounding box center [1181, 40] width 14 height 14
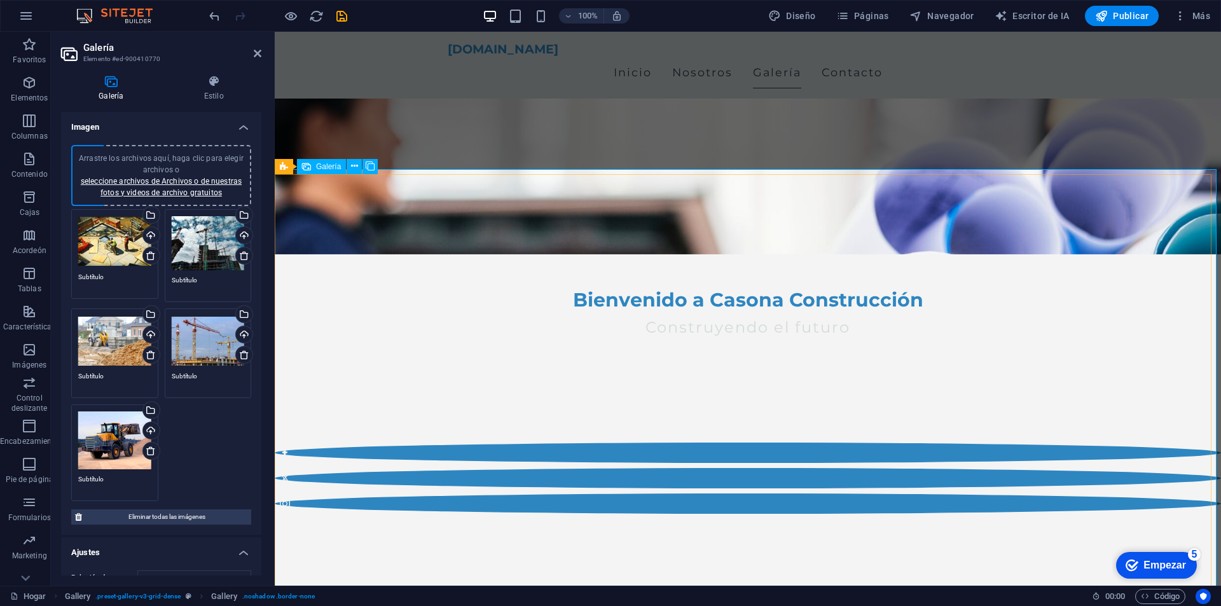
scroll to position [509, 0]
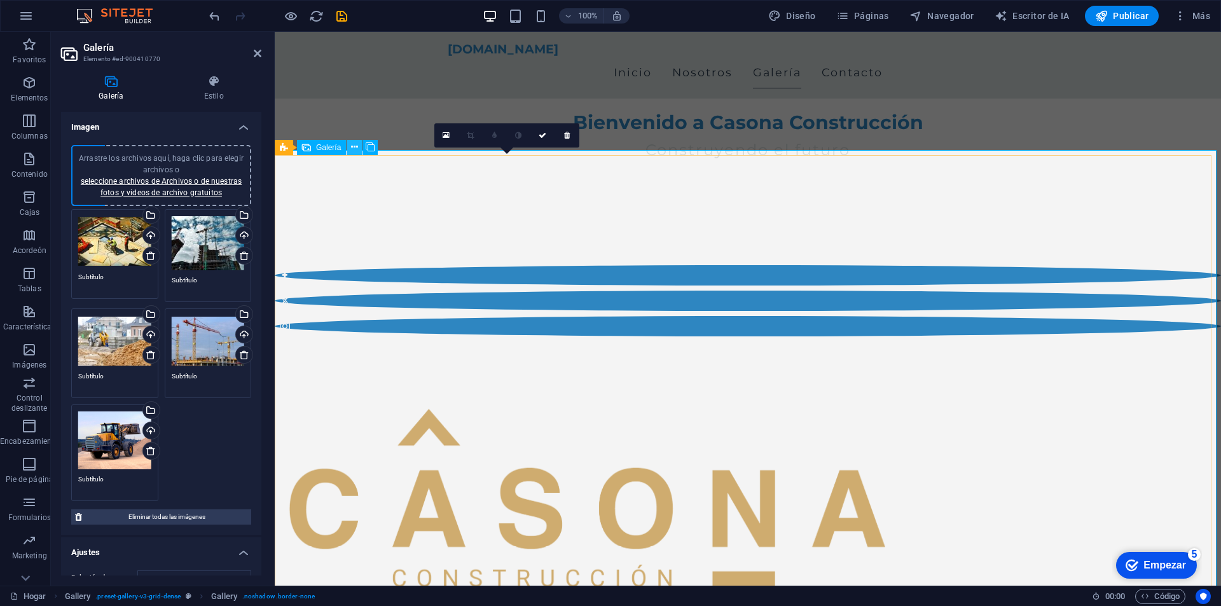
click at [352, 146] on icon at bounding box center [354, 147] width 7 height 13
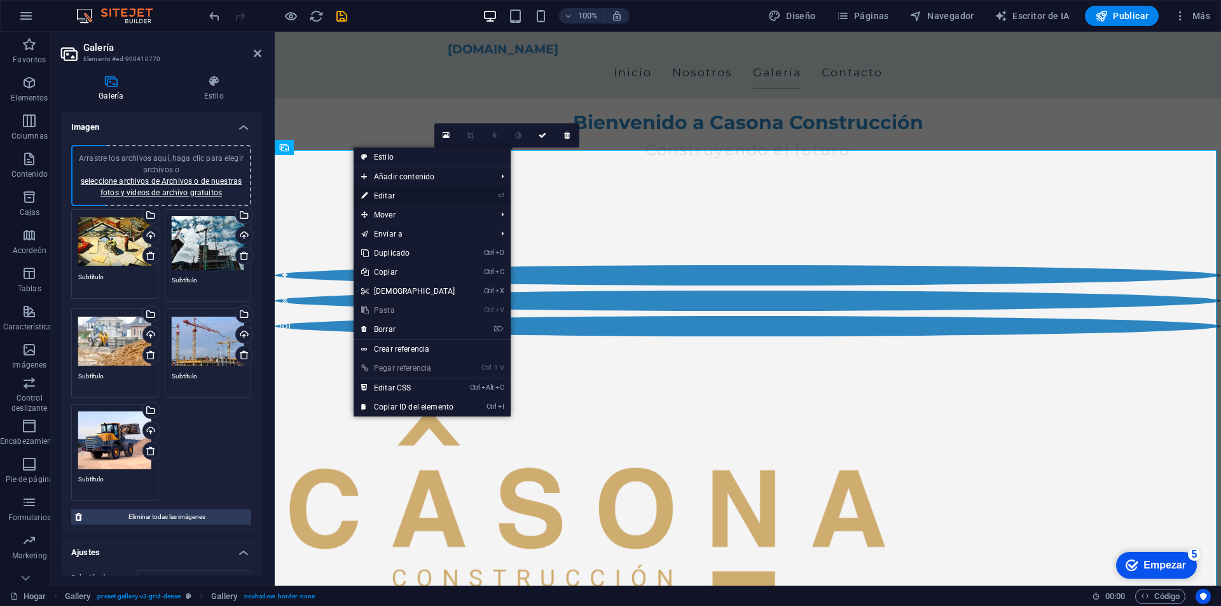
click at [405, 199] on link "⏎ Editar" at bounding box center [408, 195] width 109 height 19
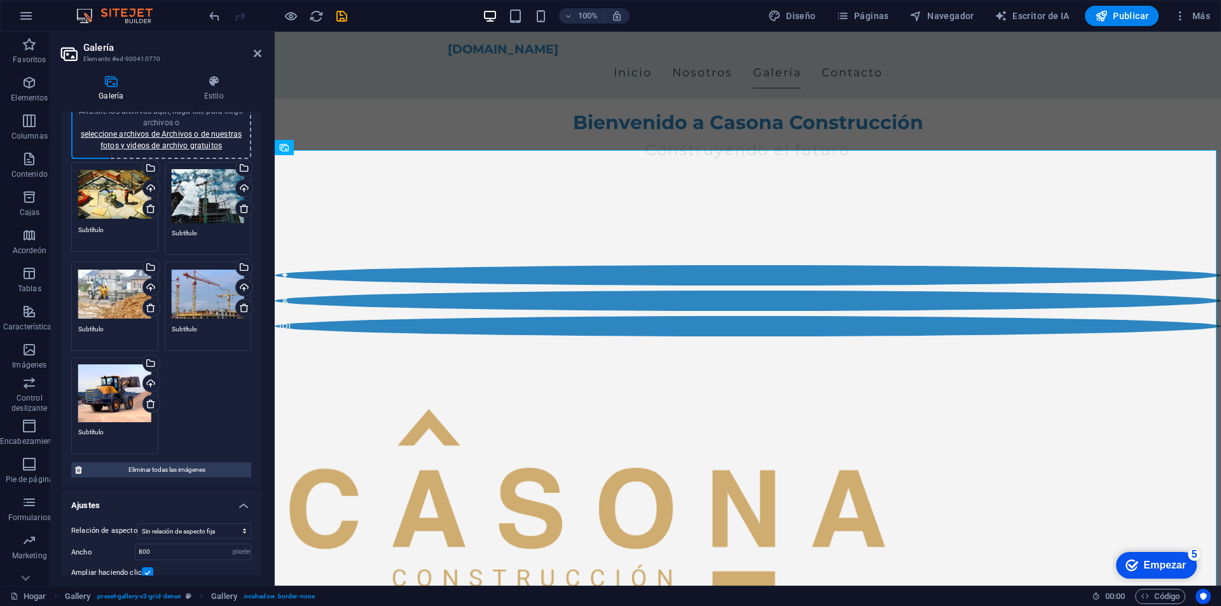
scroll to position [0, 0]
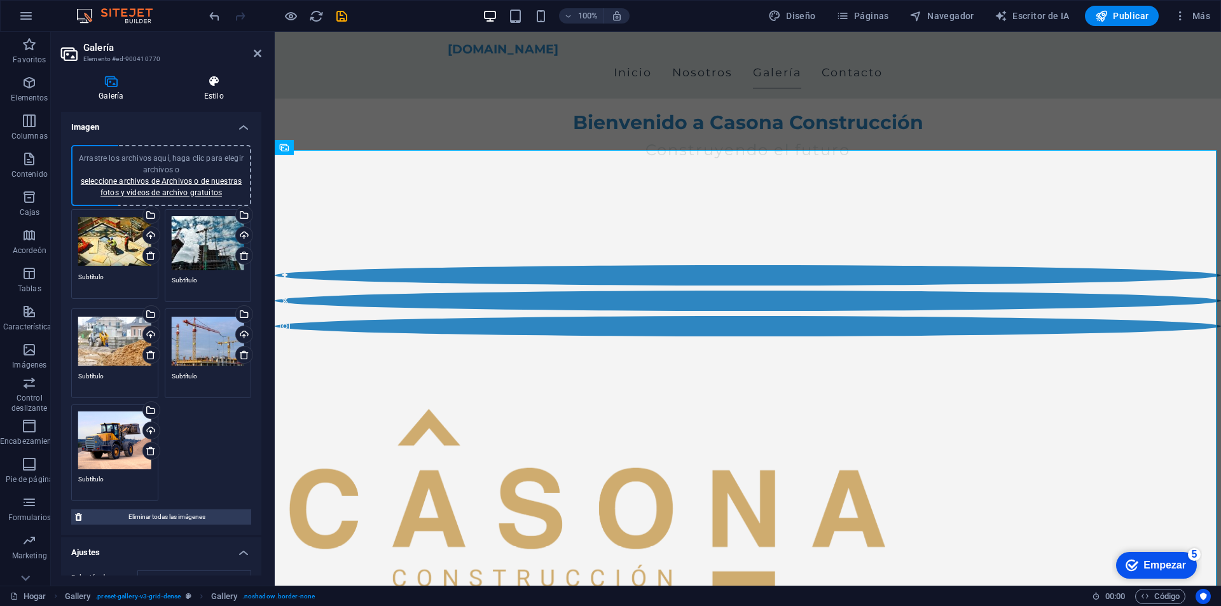
click at [213, 96] on font "Estilo" at bounding box center [214, 96] width 20 height 9
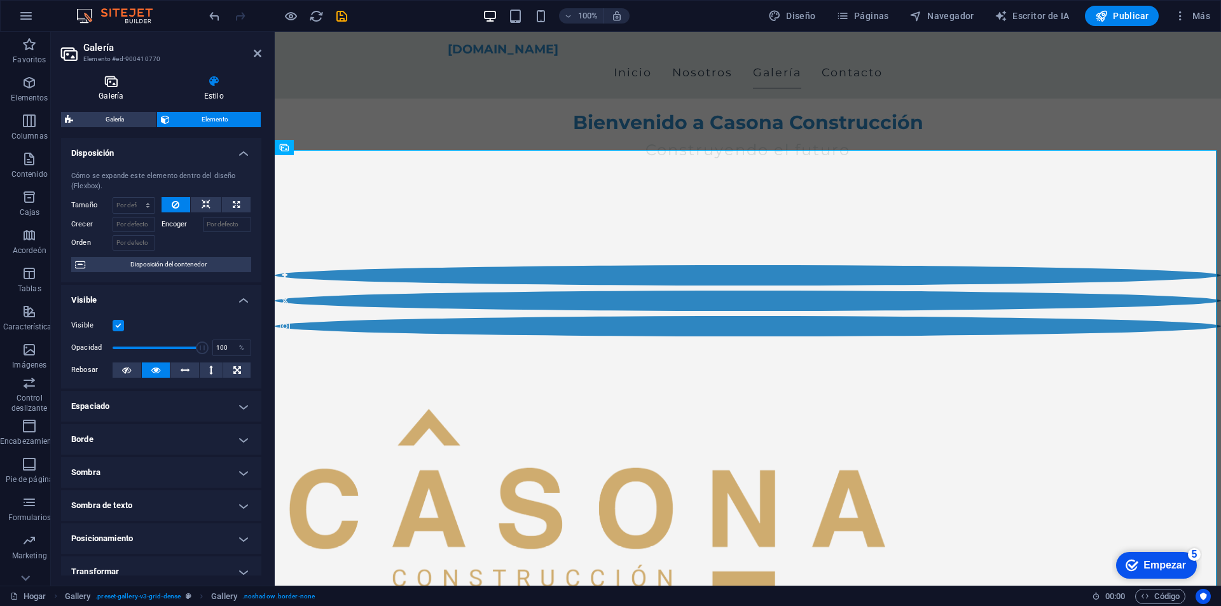
click at [106, 80] on icon at bounding box center [111, 81] width 100 height 13
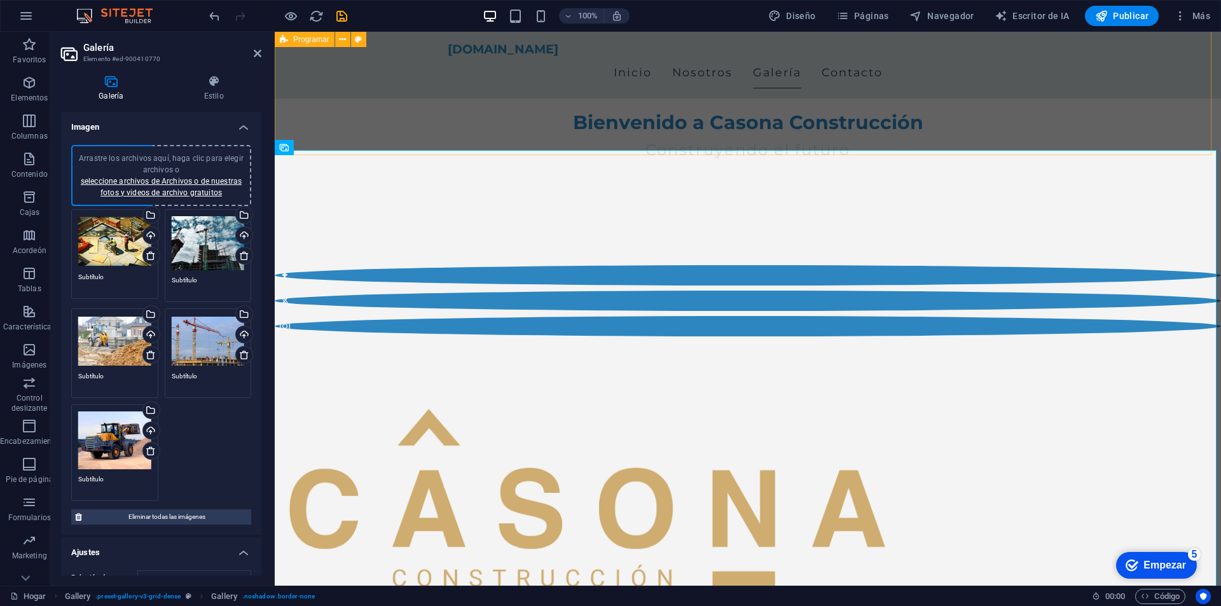
click at [678, 387] on figure at bounding box center [585, 503] width 600 height 233
click at [677, 387] on figure at bounding box center [585, 503] width 600 height 233
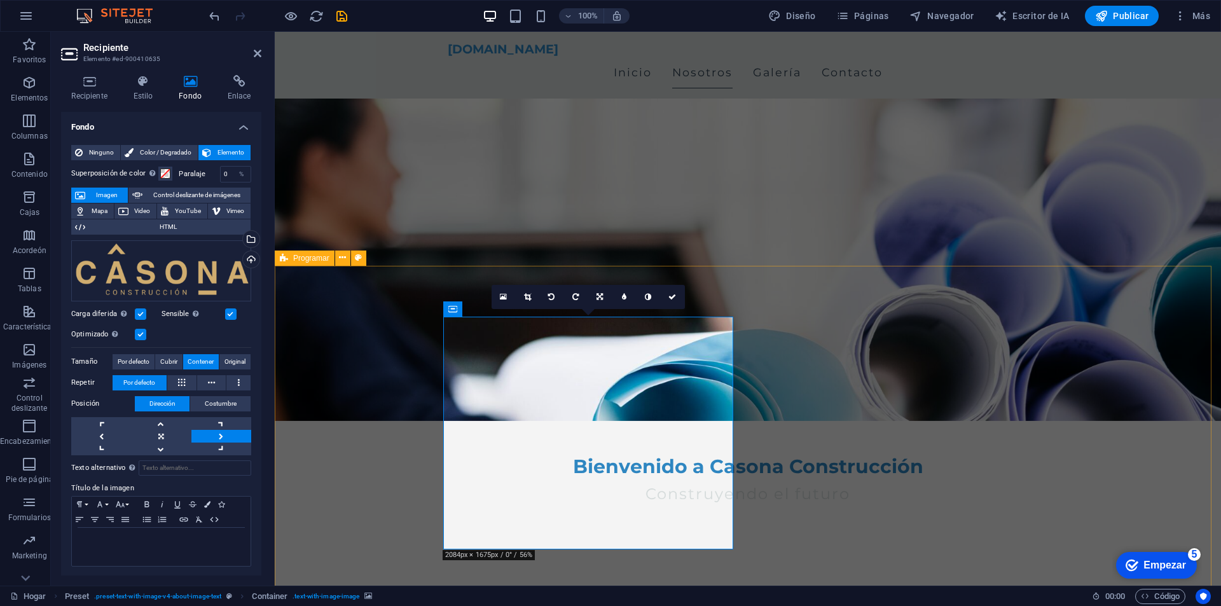
scroll to position [64, 0]
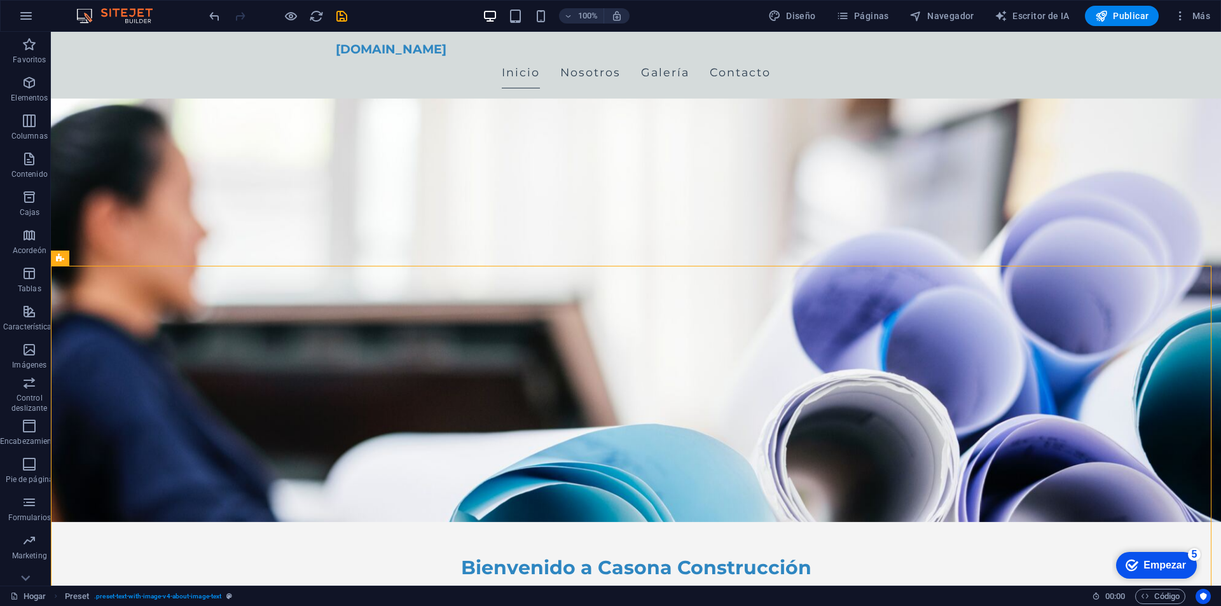
click at [1070, 217] on figure at bounding box center [636, 245] width 1170 height 554
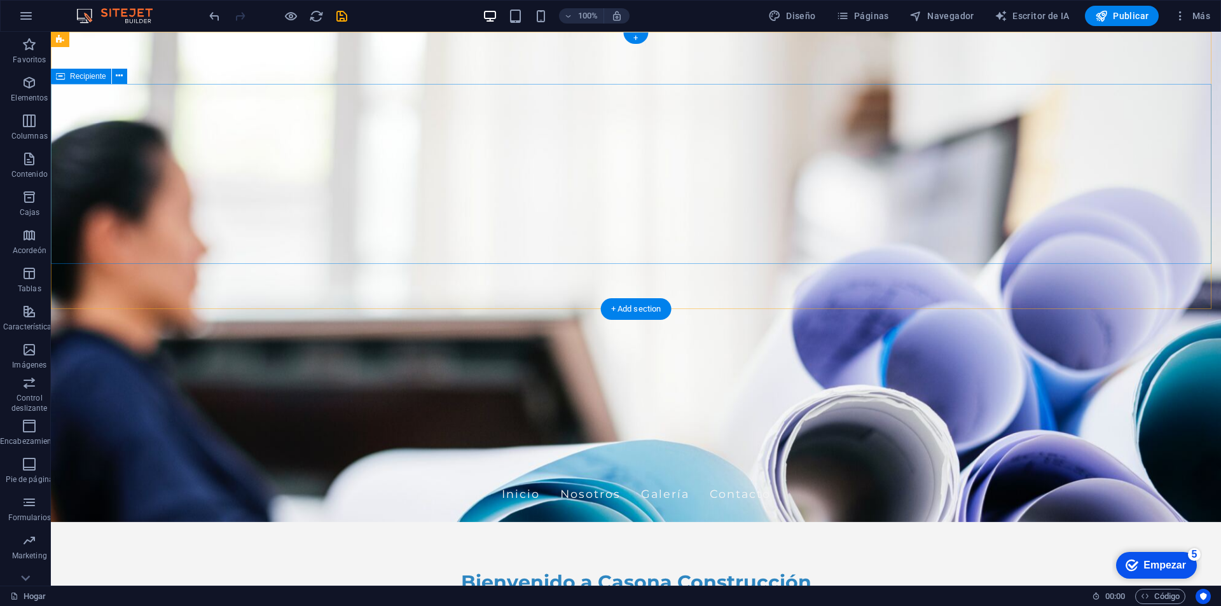
scroll to position [0, 0]
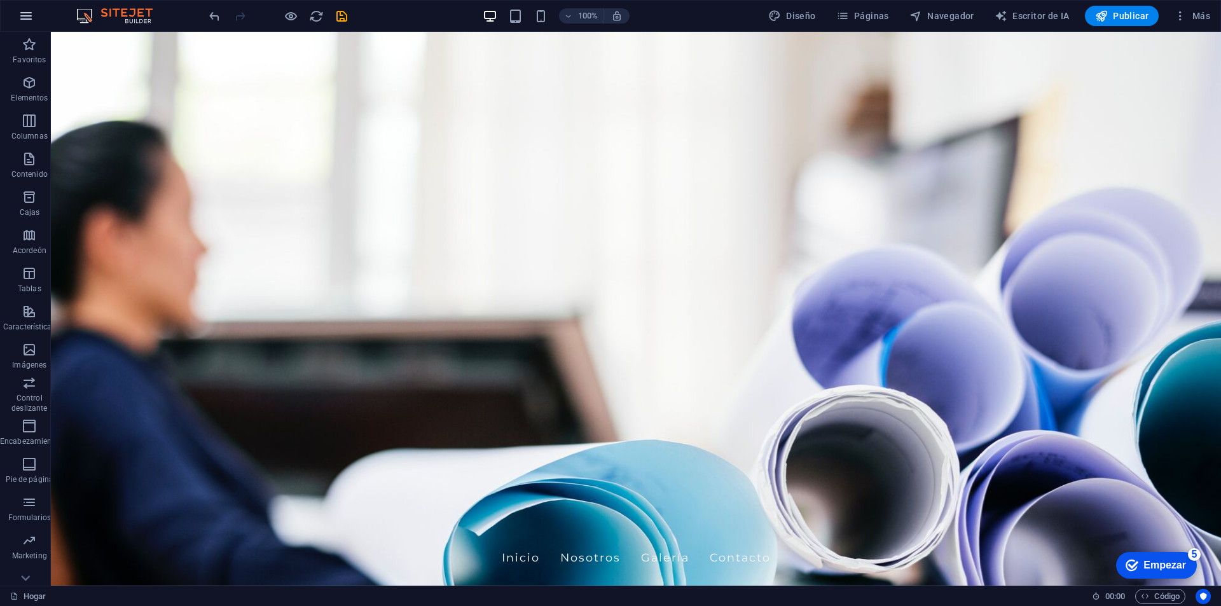
click at [25, 23] on icon "button" at bounding box center [25, 15] width 15 height 15
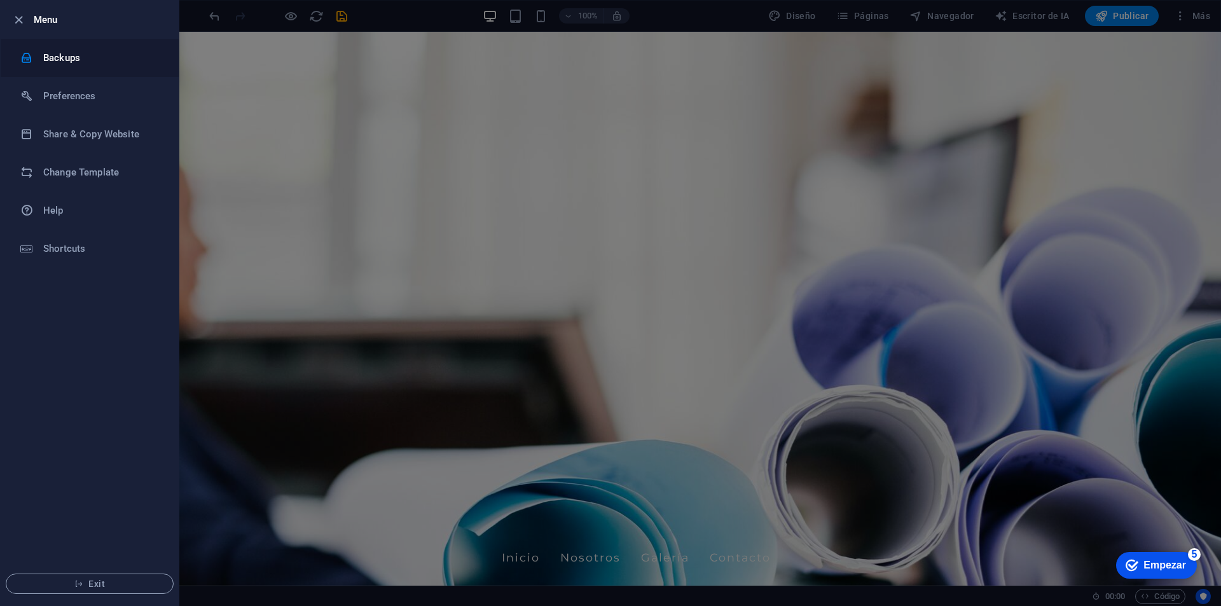
click at [87, 66] on li "Backups" at bounding box center [90, 58] width 178 height 38
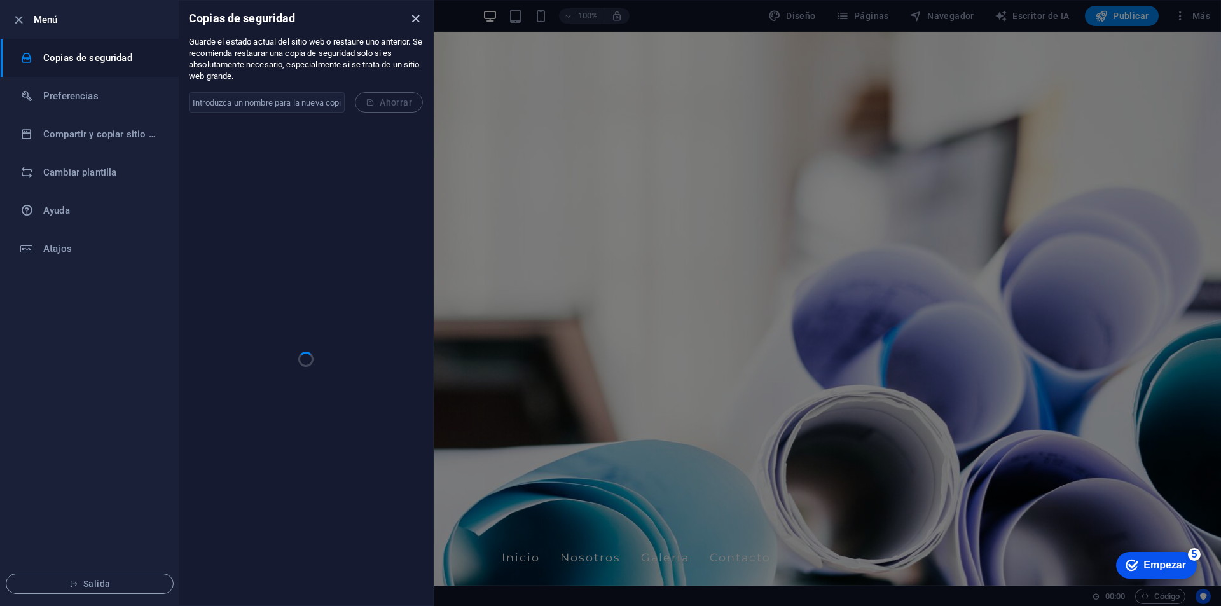
click at [415, 17] on icon "cerca" at bounding box center [415, 18] width 15 height 15
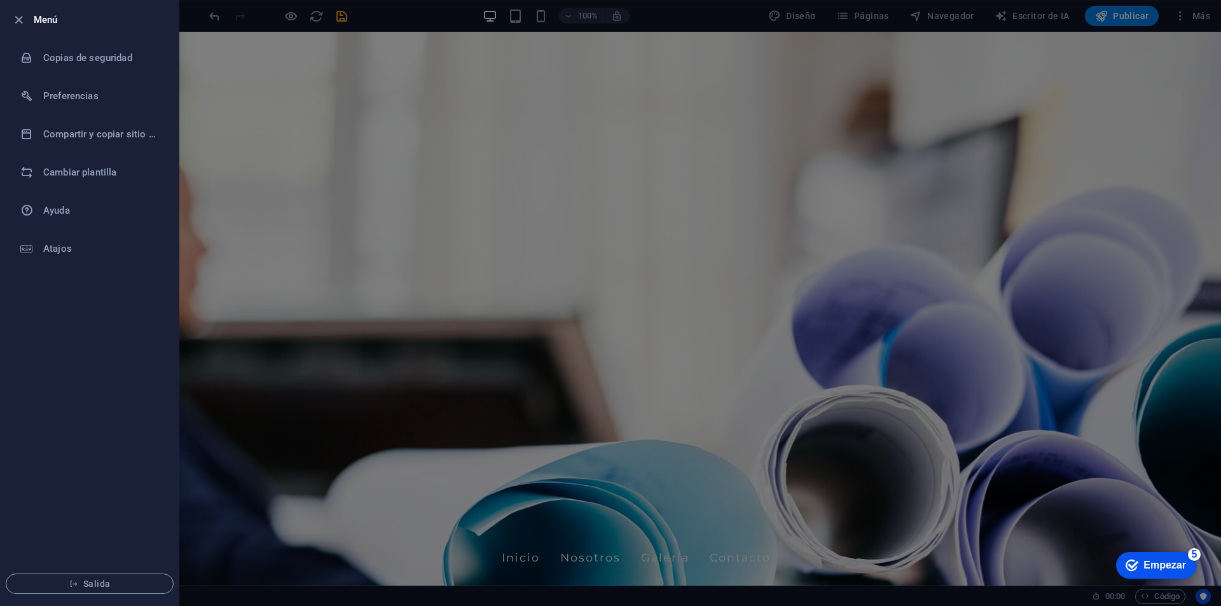
click at [435, 206] on div at bounding box center [610, 303] width 1221 height 606
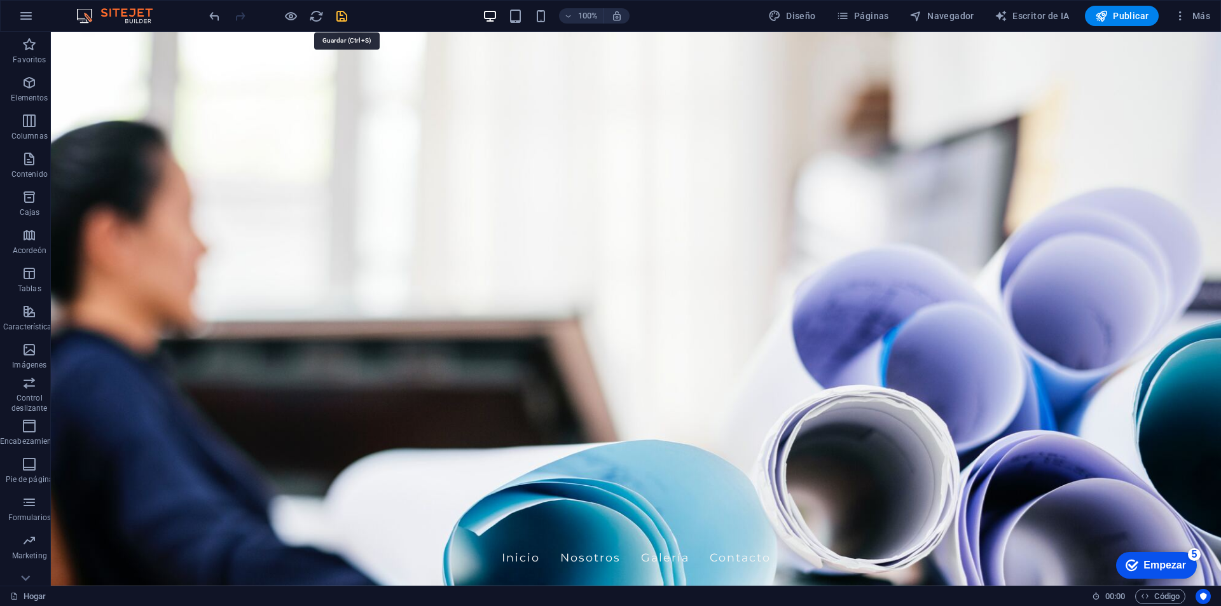
click at [343, 17] on icon "ahorrar" at bounding box center [342, 16] width 15 height 15
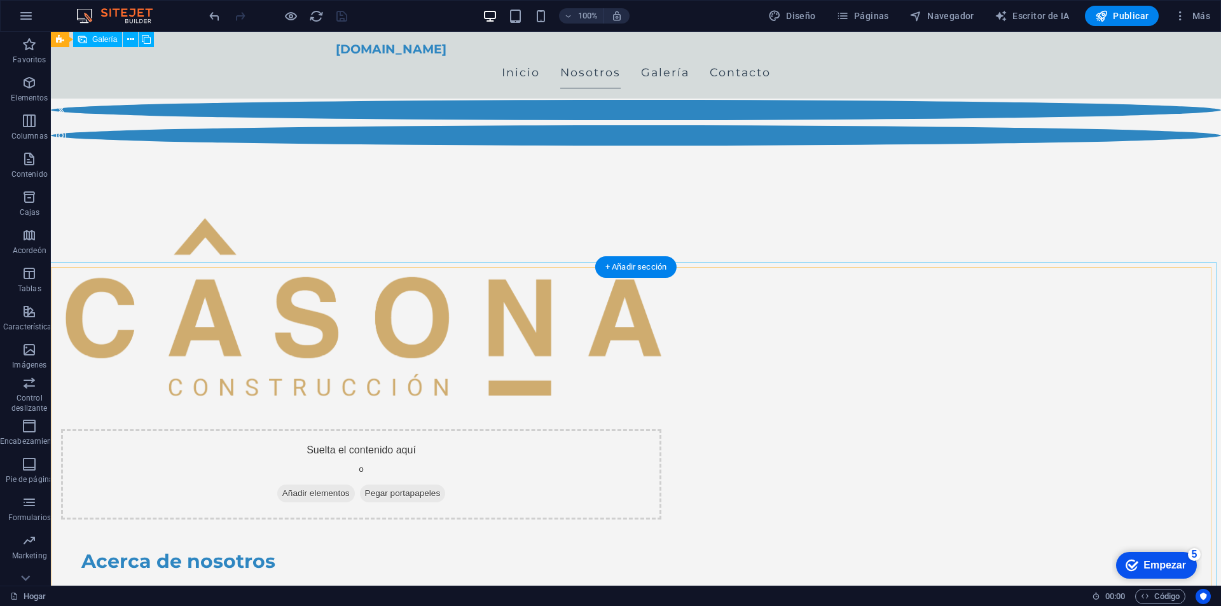
scroll to position [382, 0]
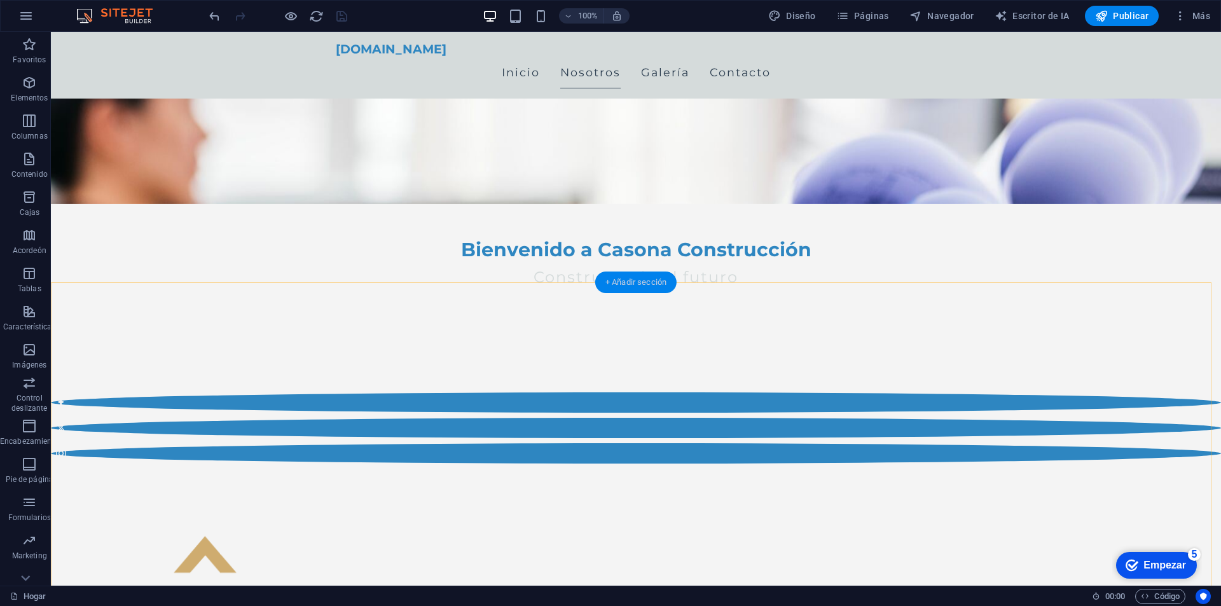
click at [634, 282] on font "+ Añadir sección" at bounding box center [636, 282] width 61 height 10
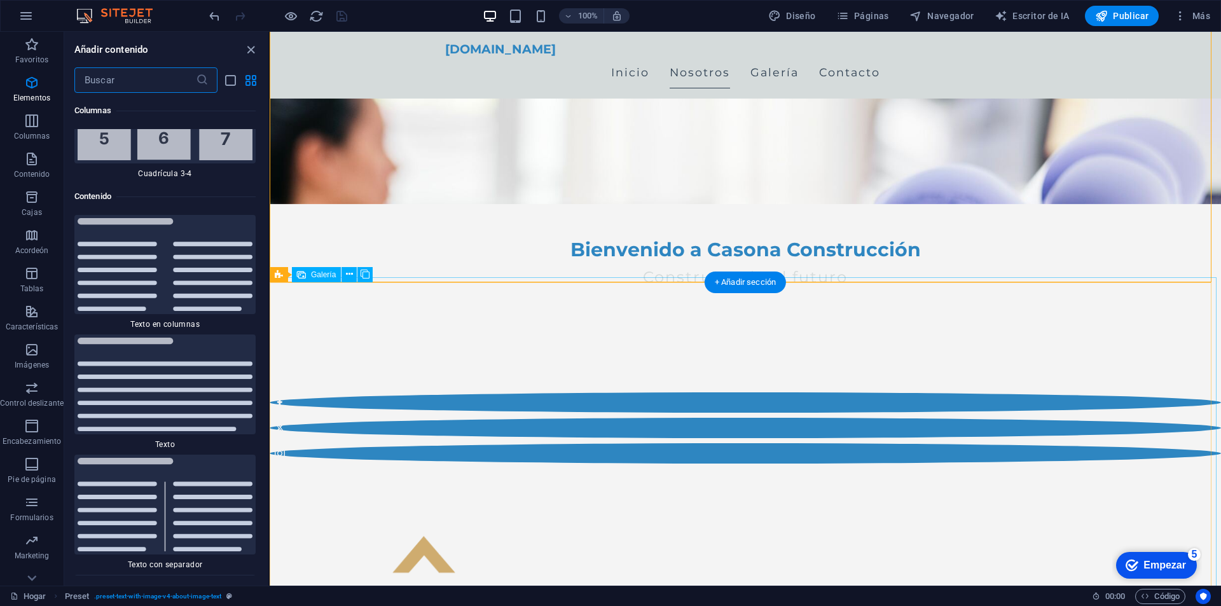
scroll to position [4330, 0]
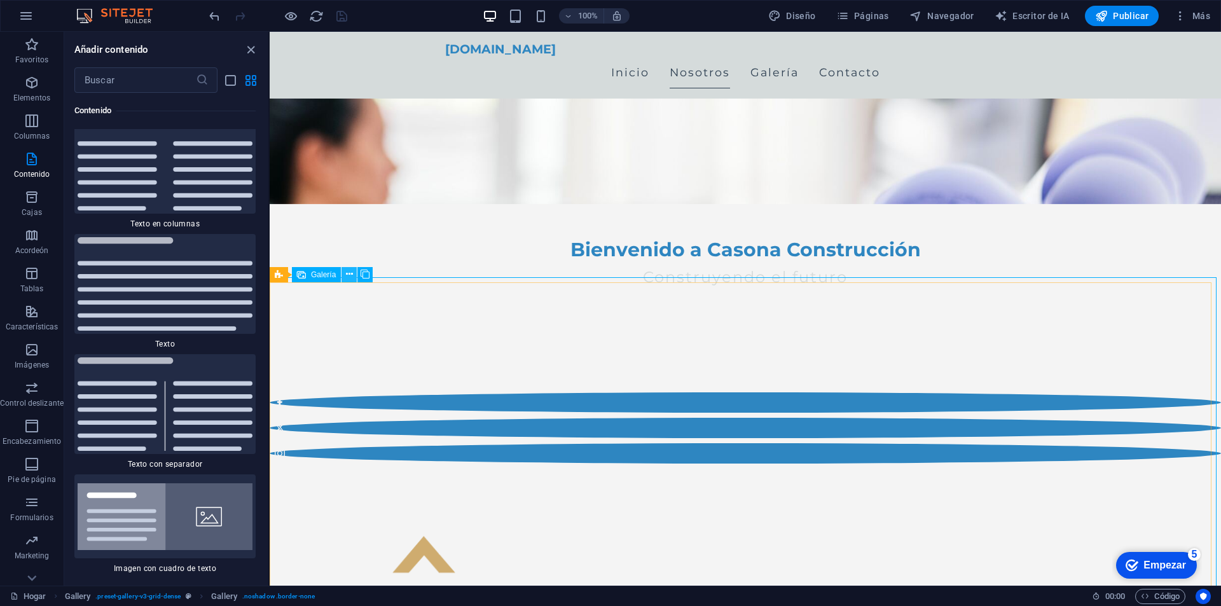
click at [349, 274] on icon at bounding box center [349, 274] width 7 height 13
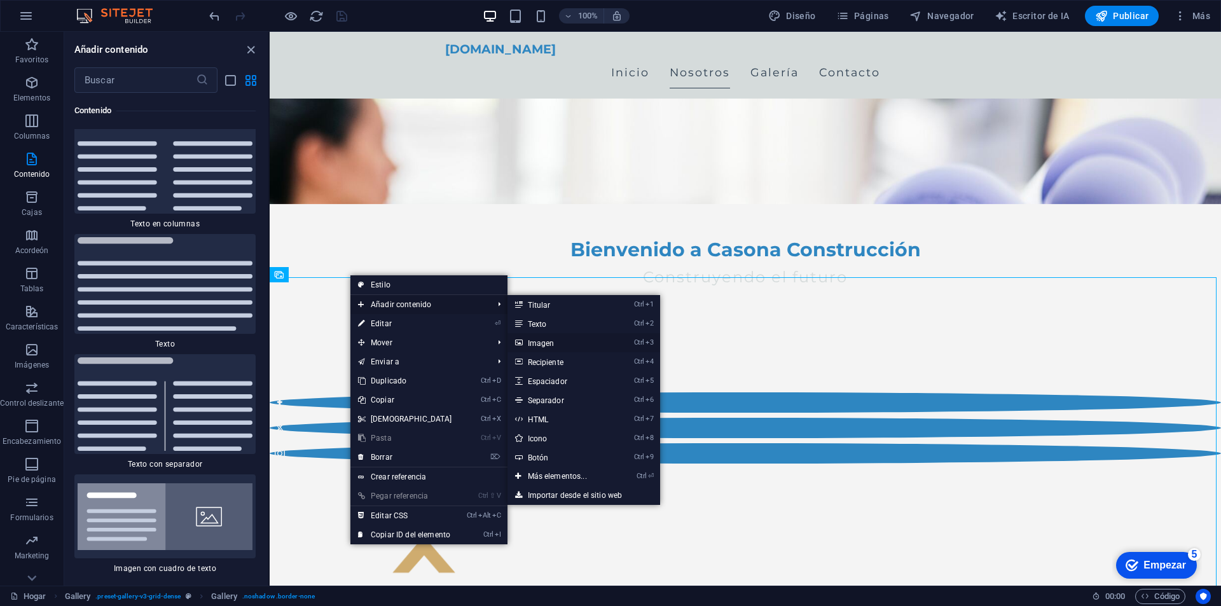
click at [542, 343] on font "Imagen" at bounding box center [541, 343] width 27 height 9
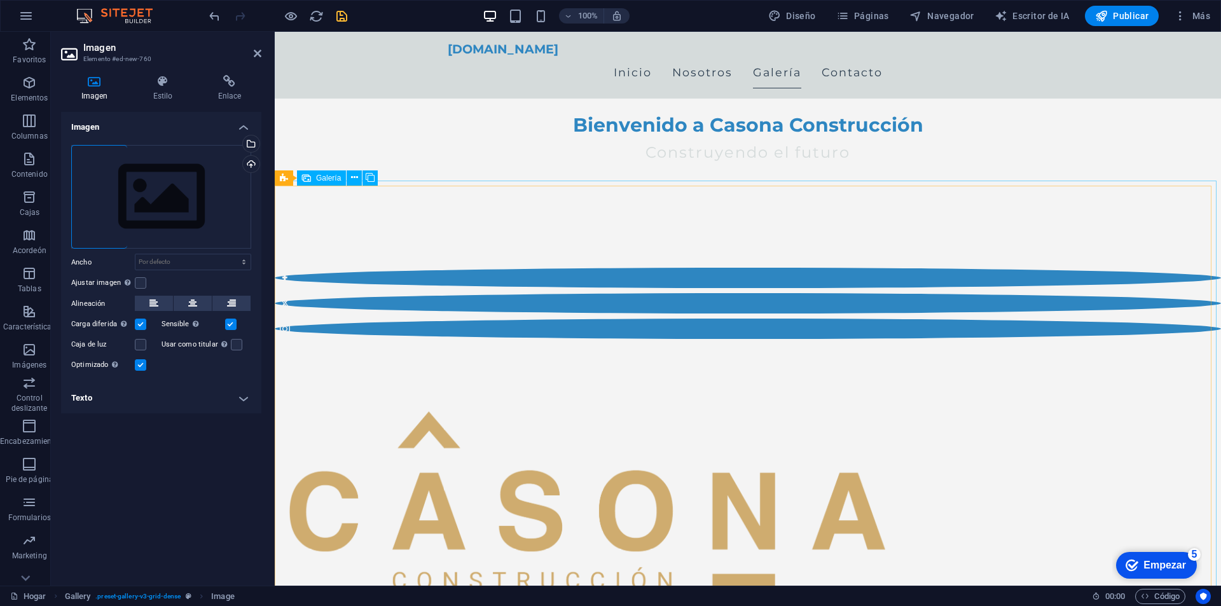
scroll to position [443, 0]
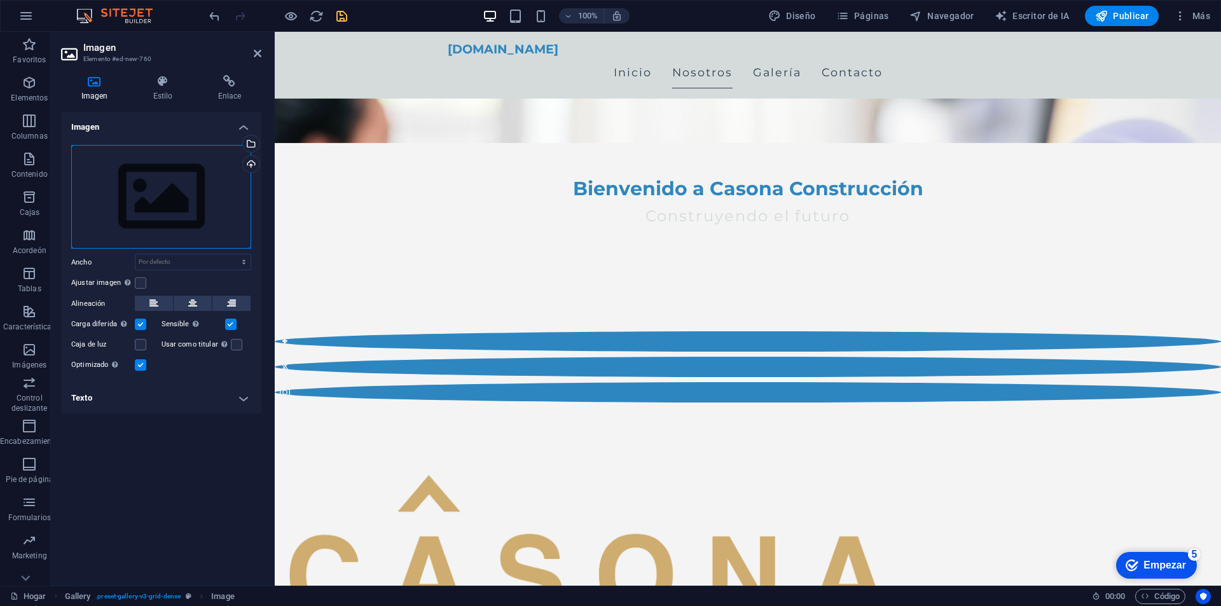
click at [193, 221] on div "Arrastre los archivos aquí, haga clic para elegir archivos o seleccione archivo…" at bounding box center [161, 197] width 180 height 104
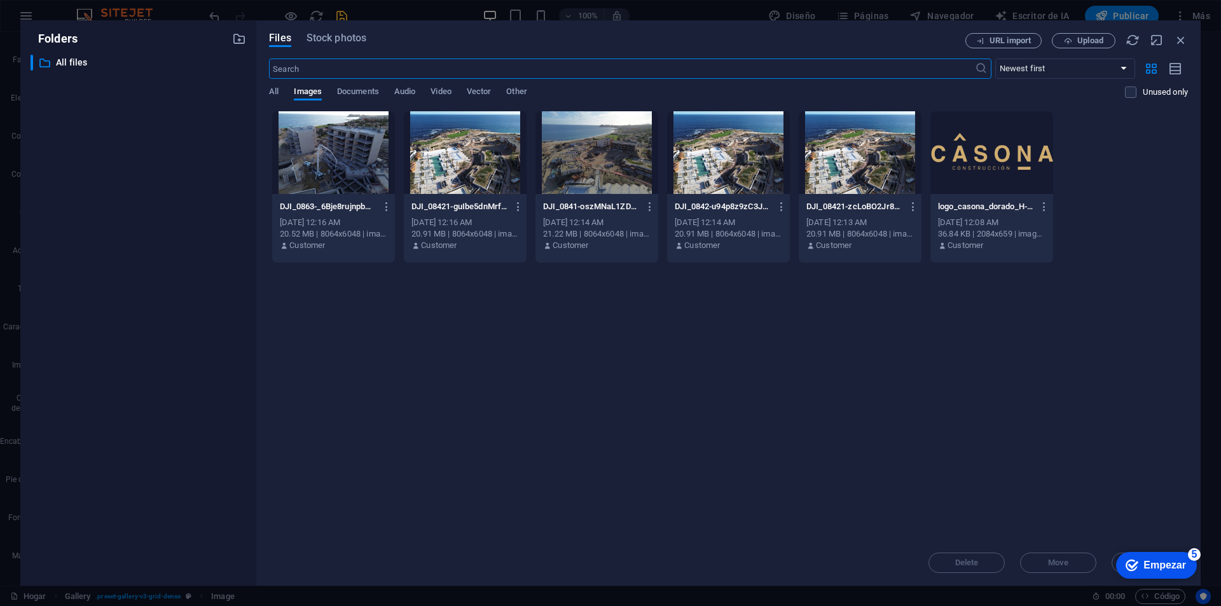
scroll to position [1038, 0]
click at [361, 168] on div at bounding box center [333, 152] width 123 height 83
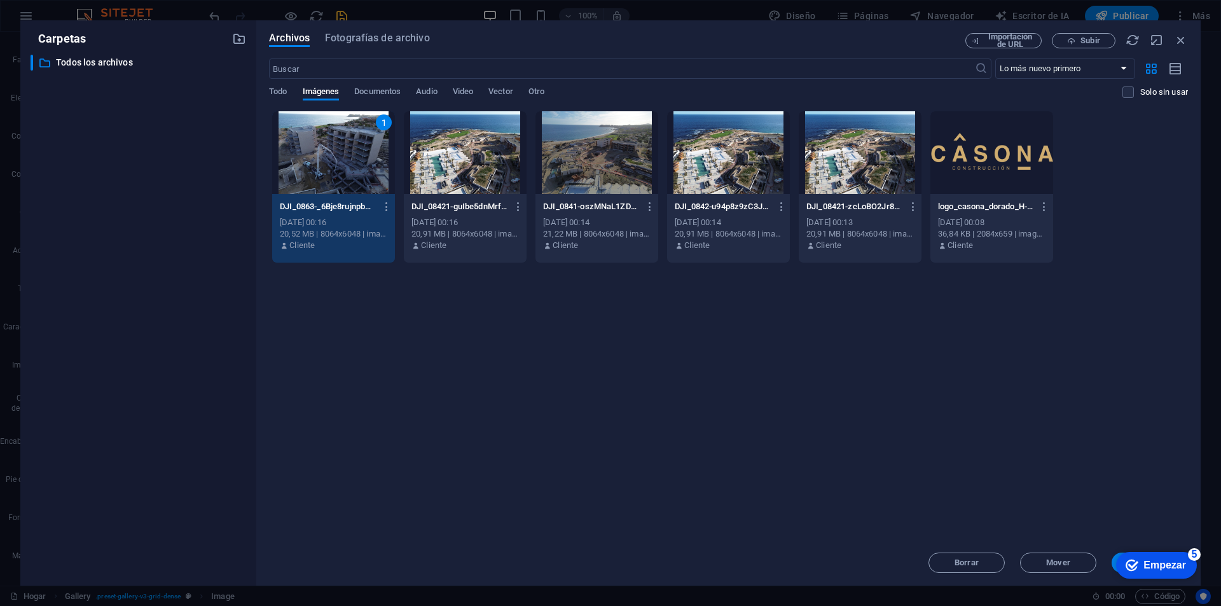
click div "checkmark Empezar 5 Primeros pasos en el editor Permítanos guiarle a través de …"
click at [1192, 555] on font "5" at bounding box center [1195, 554] width 6 height 11
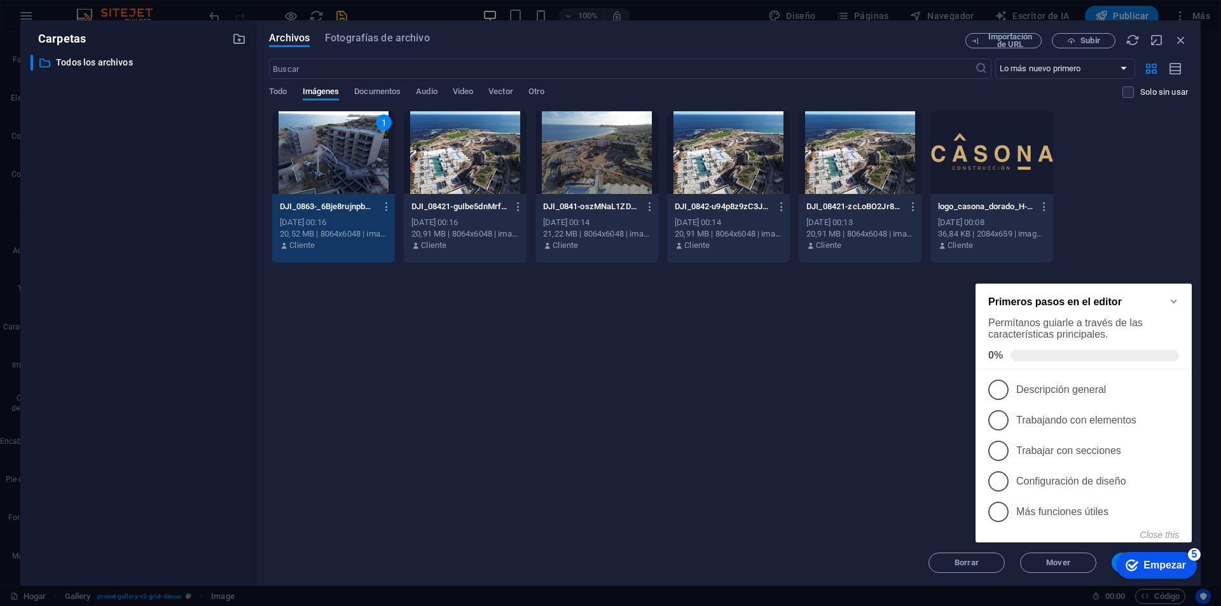
click at [1177, 296] on icon "Minimize checklist" at bounding box center [1174, 301] width 10 height 10
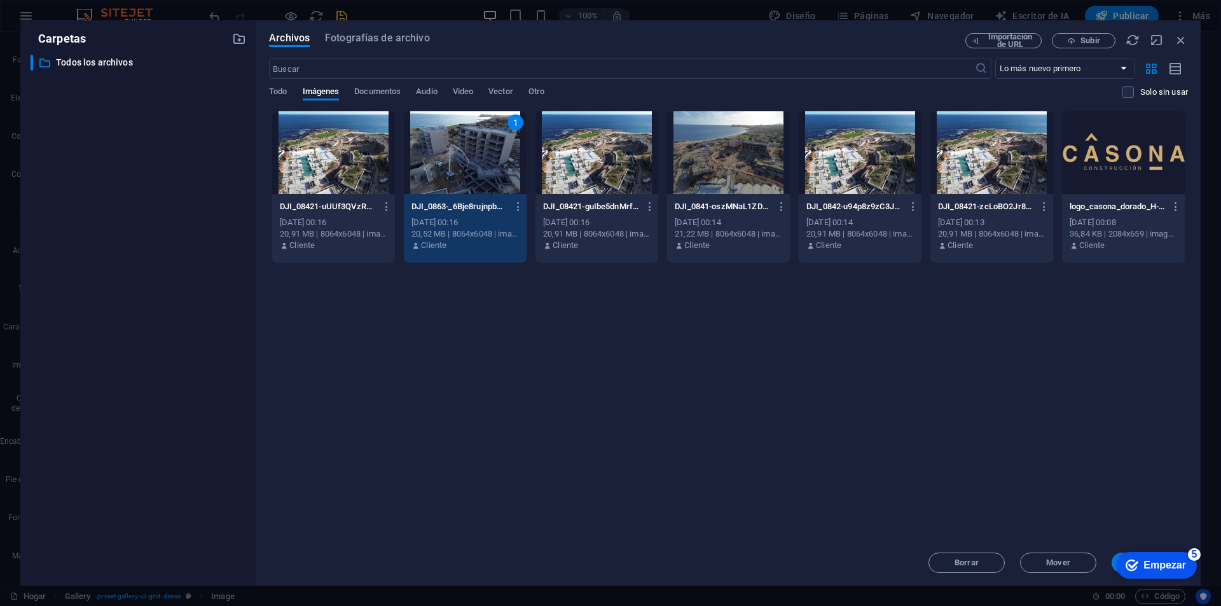
click div "checkmark Empezar 5 Primeros pasos en el editor Permítanos guiarle a través de …"
click at [463, 164] on div "1" at bounding box center [465, 152] width 123 height 83
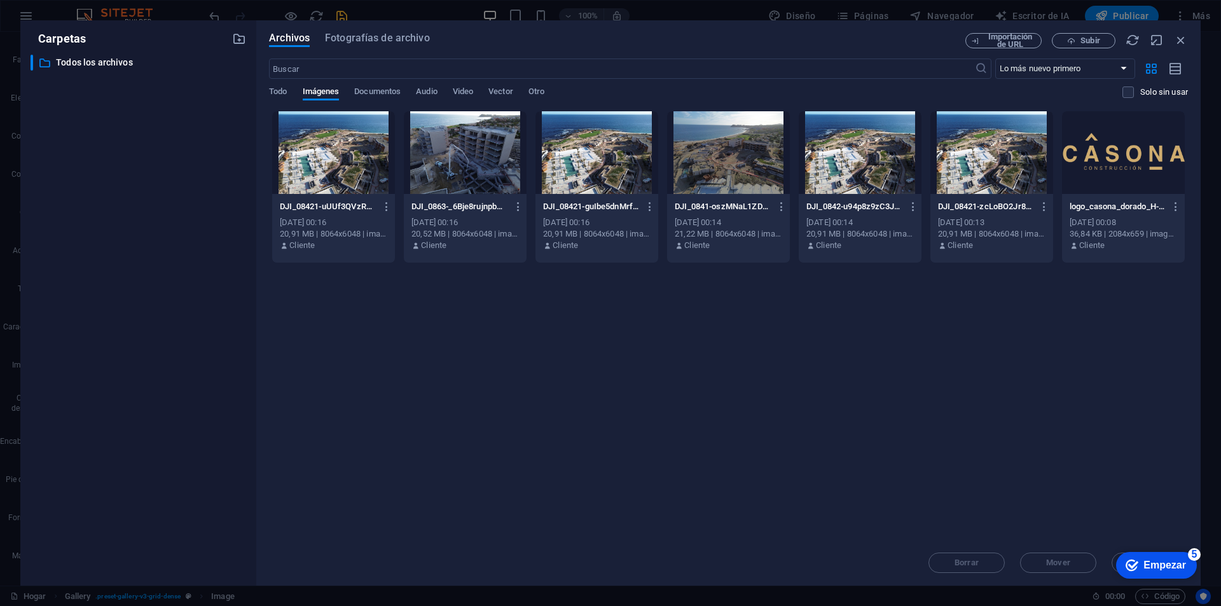
click at [463, 164] on div at bounding box center [465, 152] width 123 height 83
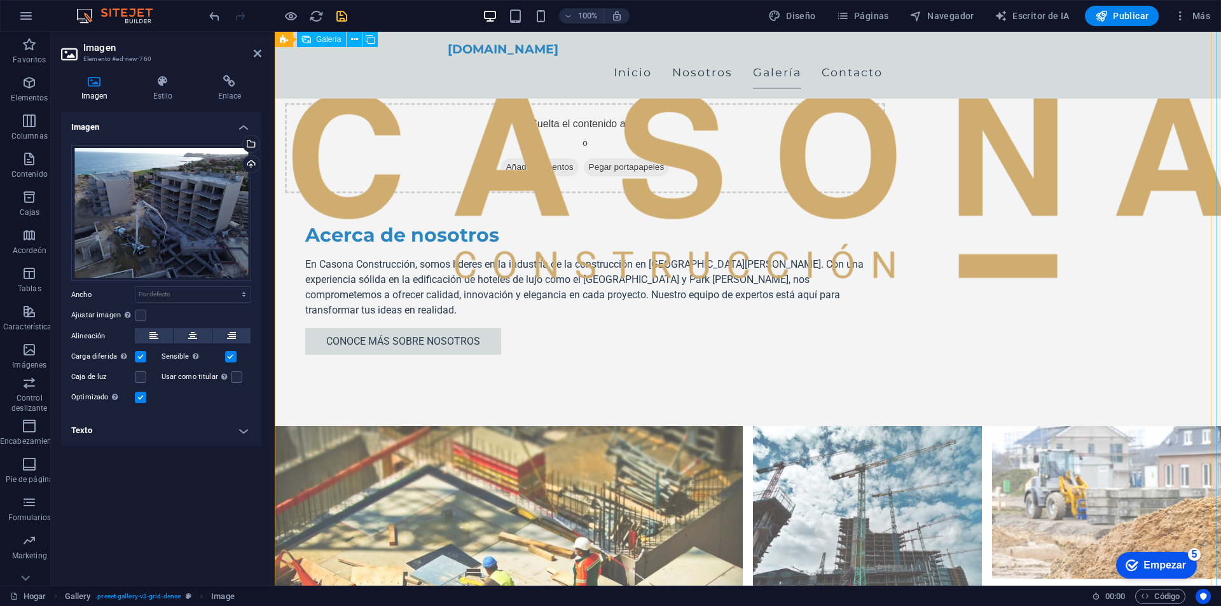
scroll to position [899, 0]
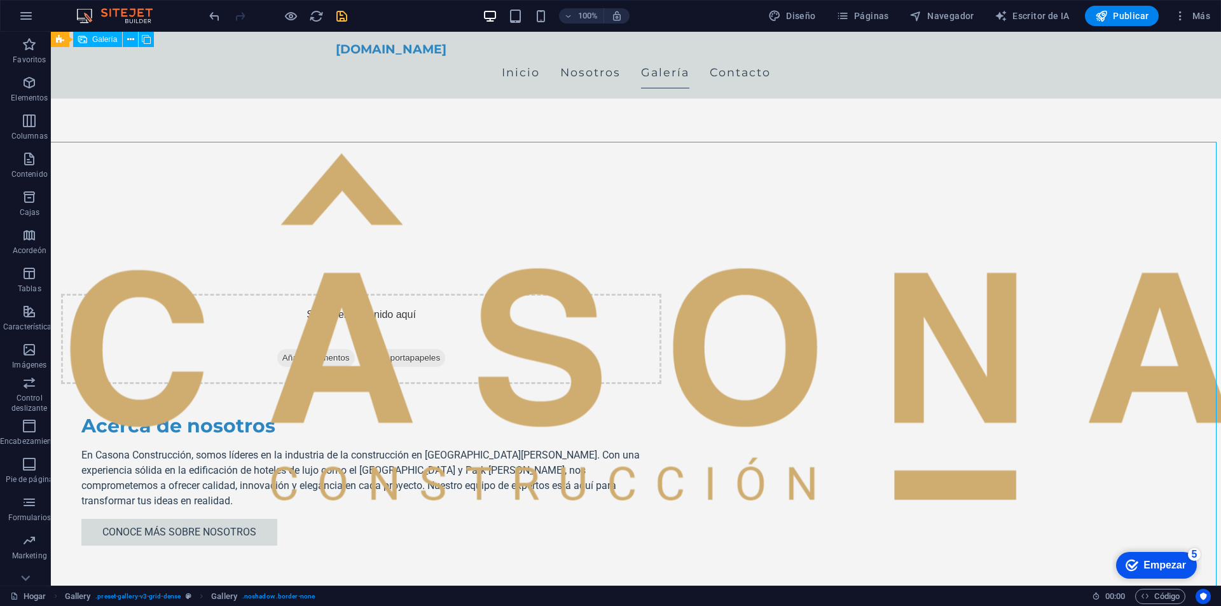
scroll to position [517, 0]
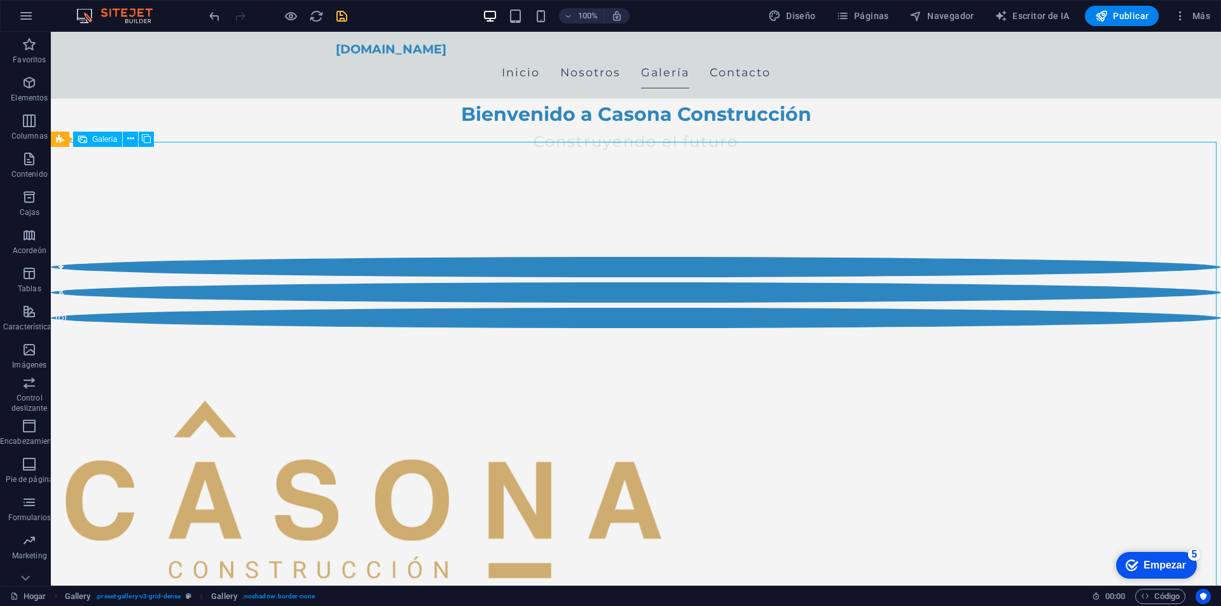
select select "px"
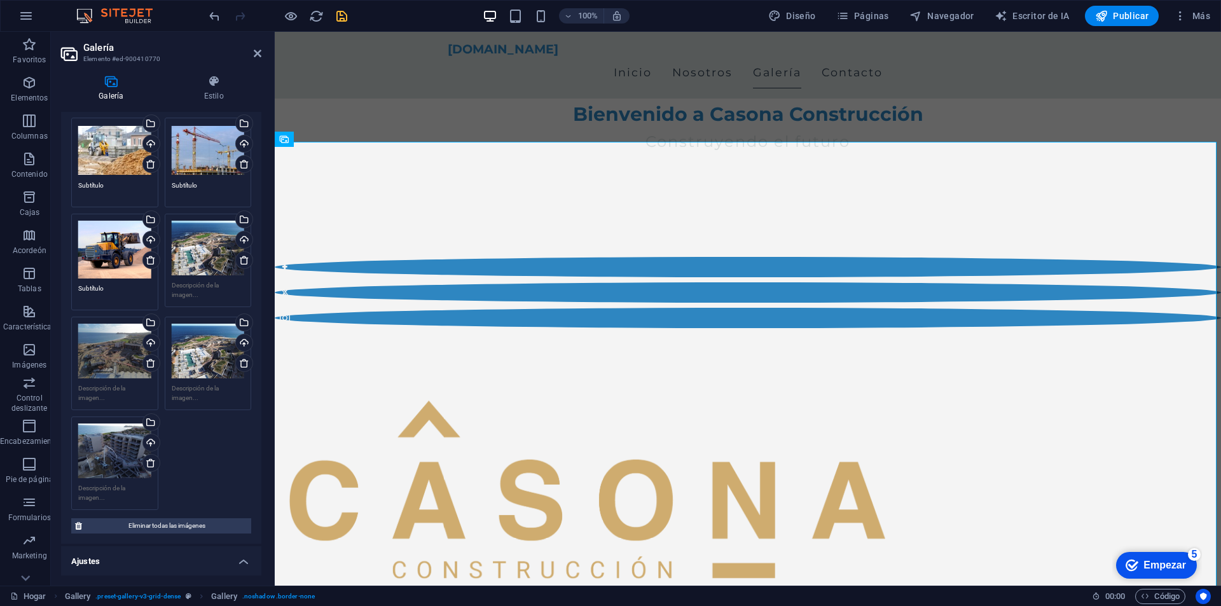
scroll to position [254, 0]
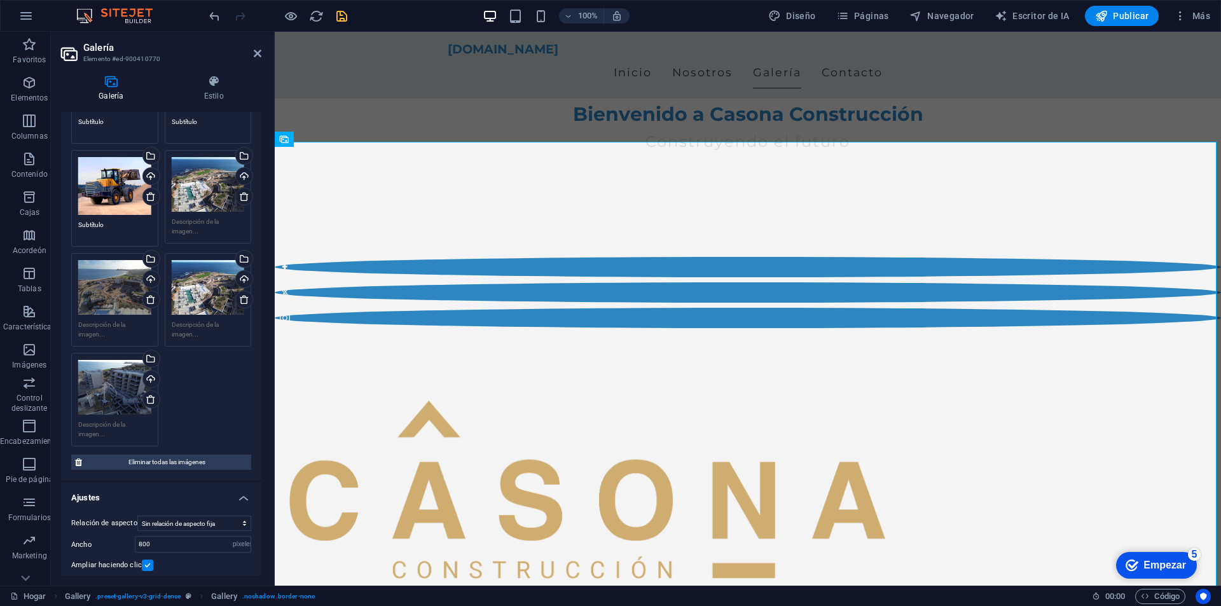
click at [119, 283] on div "Arrastre los archivos aquí, haga clic para elegir archivos o seleccione archivo…" at bounding box center [114, 287] width 73 height 55
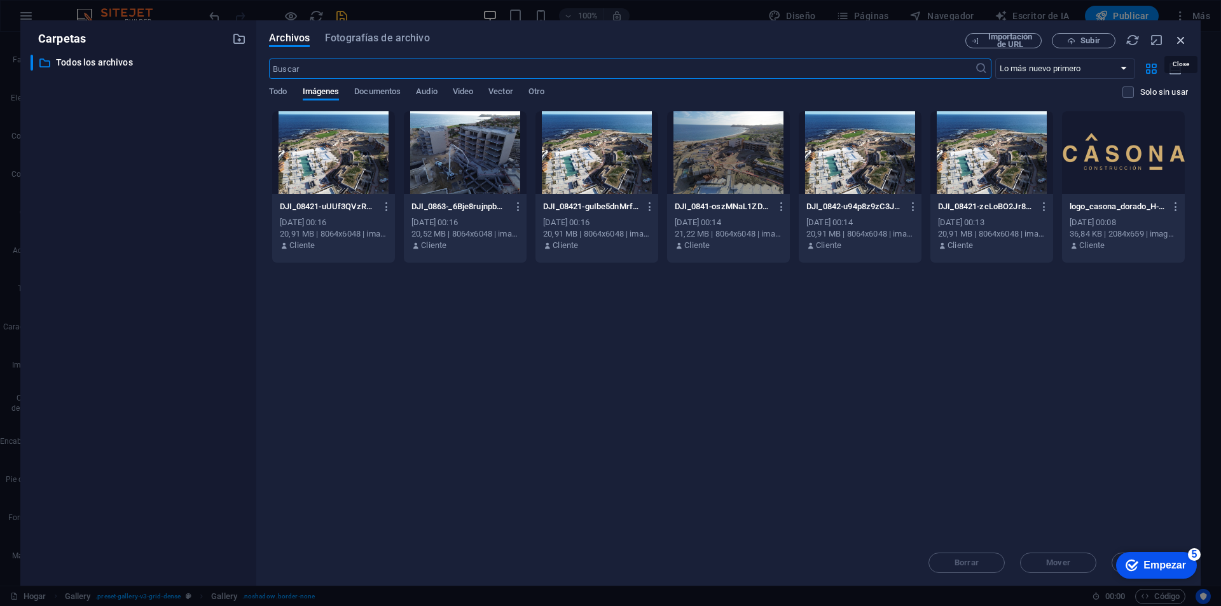
click at [1182, 39] on icon "button" at bounding box center [1181, 40] width 14 height 14
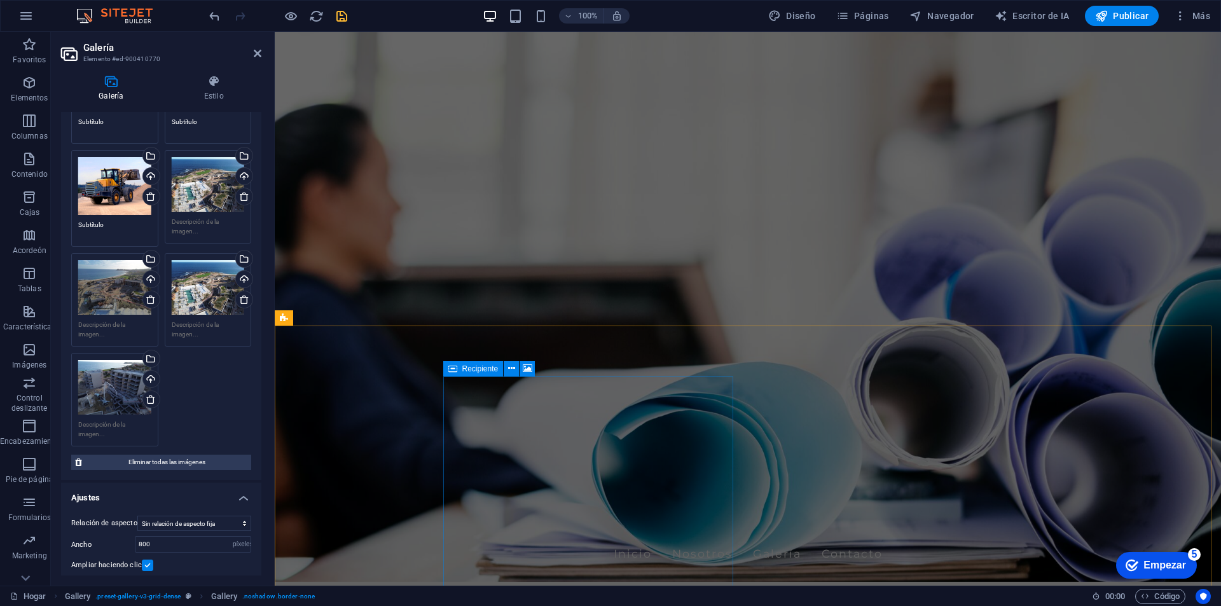
scroll to position [0, 0]
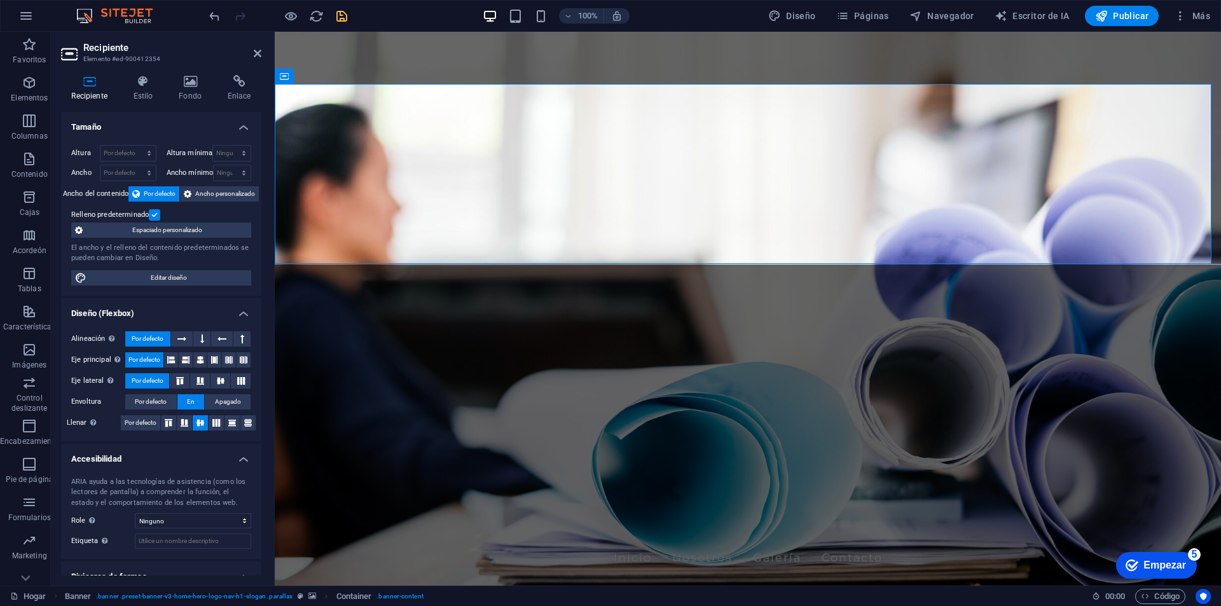
click at [389, 277] on figure at bounding box center [748, 309] width 946 height 554
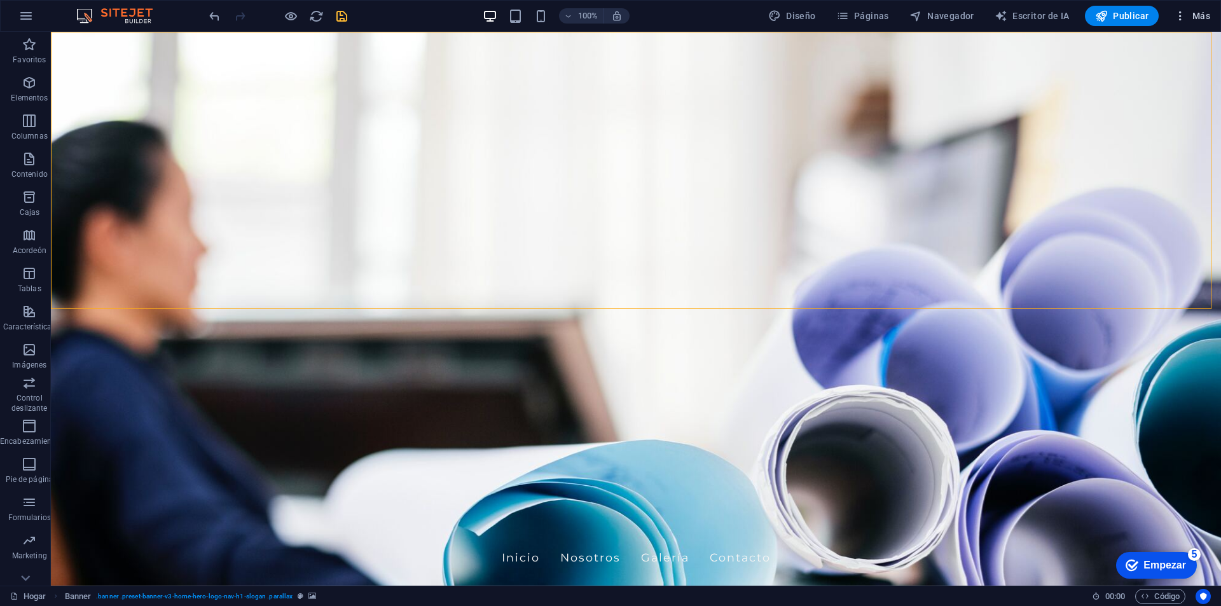
click at [1199, 7] on button "Más" at bounding box center [1192, 16] width 46 height 20
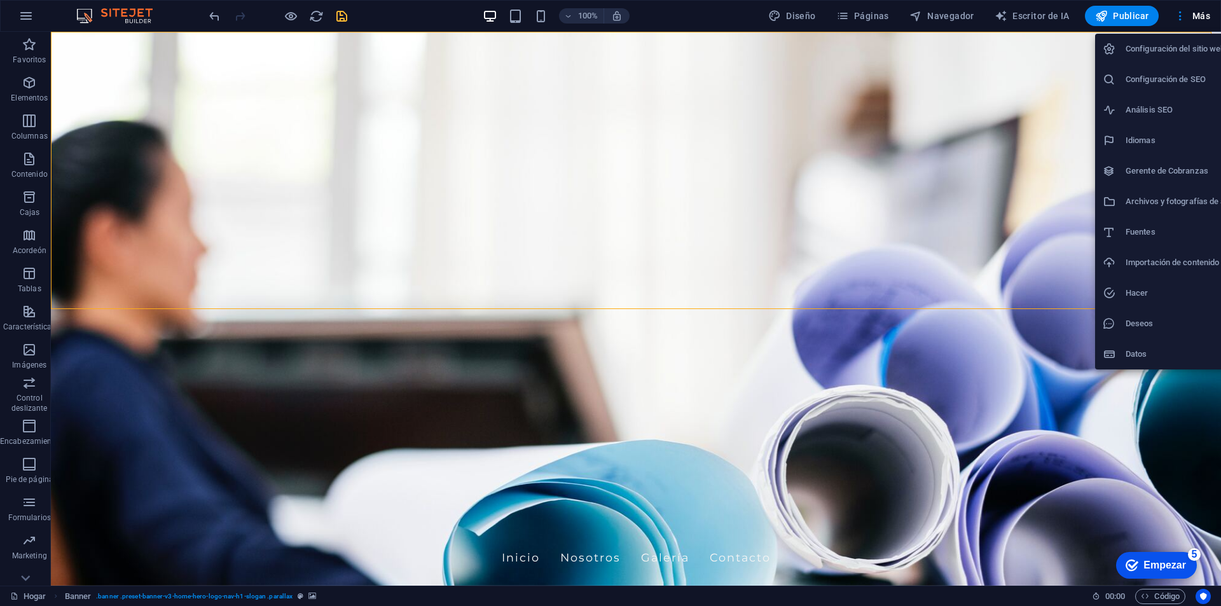
click at [937, 184] on div at bounding box center [610, 303] width 1221 height 606
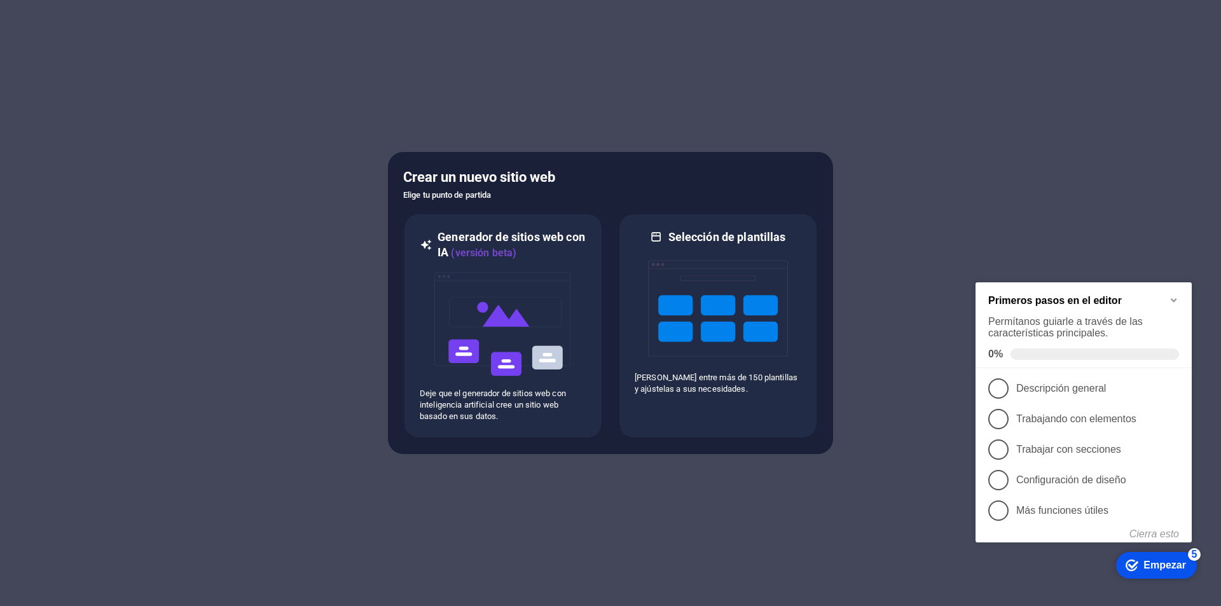
click at [674, 179] on h5 "Crear un nuevo sitio web" at bounding box center [610, 177] width 415 height 20
